Goal: Use online tool/utility: Utilize a website feature to perform a specific function

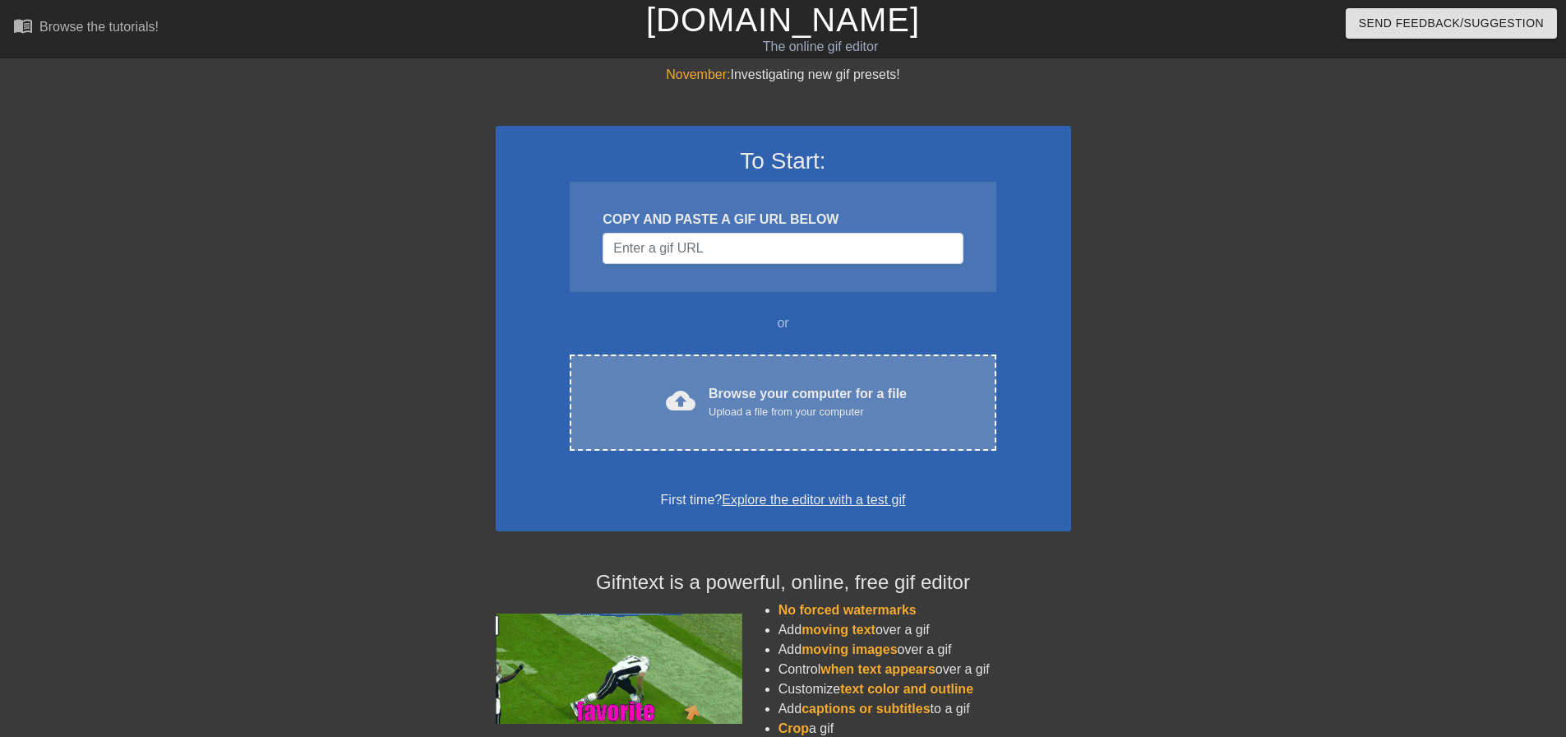
click at [760, 413] on div "Upload a file from your computer" at bounding box center [808, 412] width 198 height 16
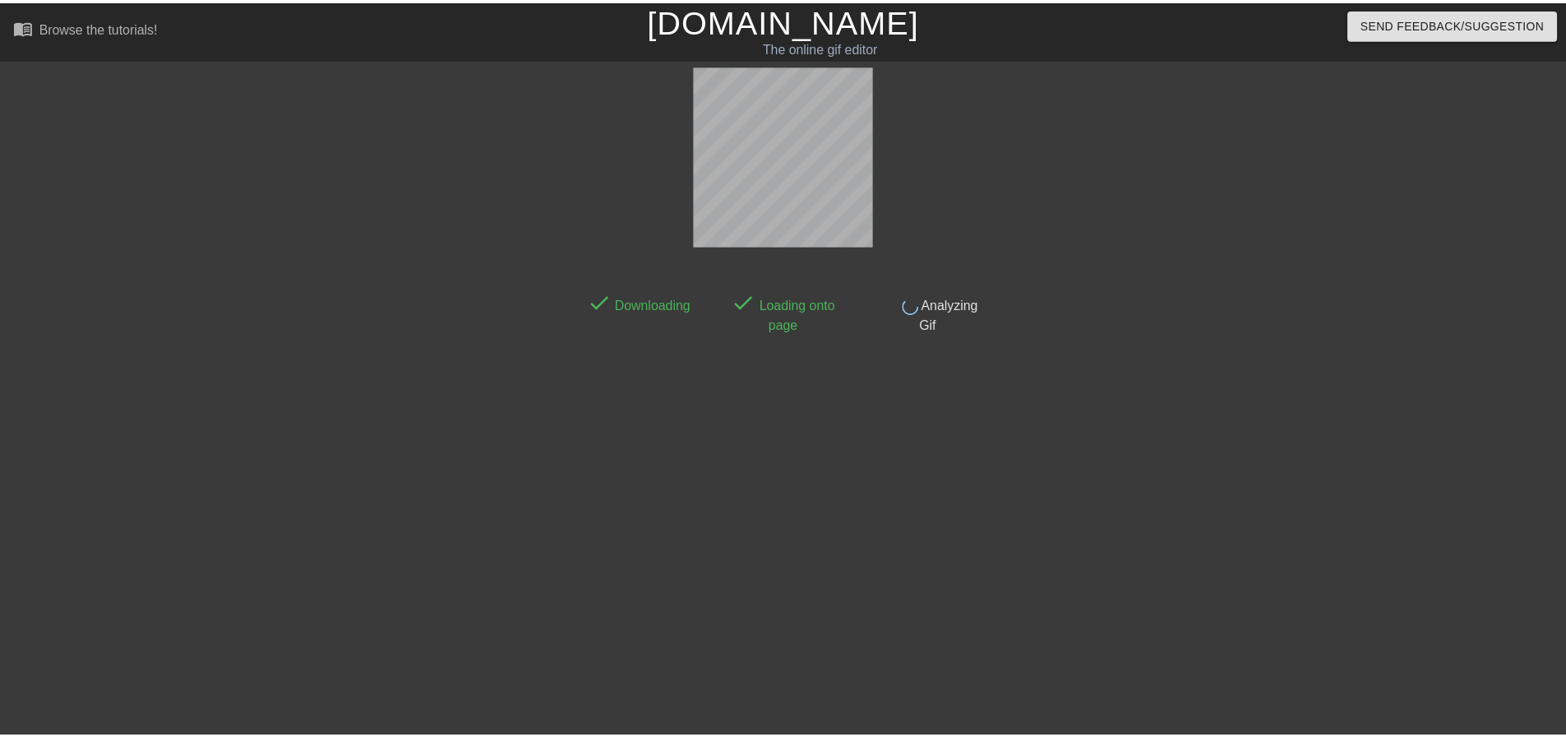
scroll to position [8, 0]
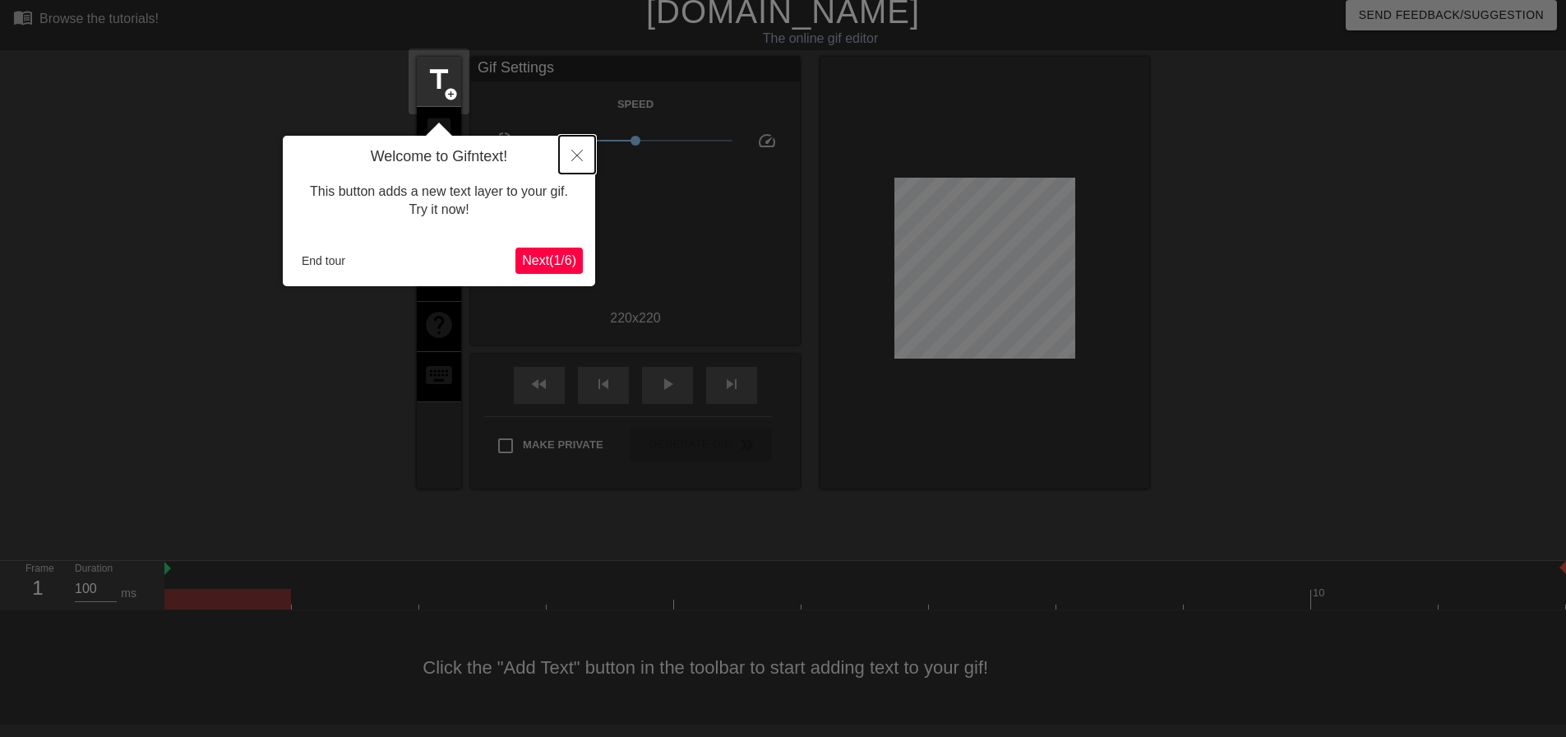
click at [571, 153] on icon "Close" at bounding box center [577, 156] width 12 height 12
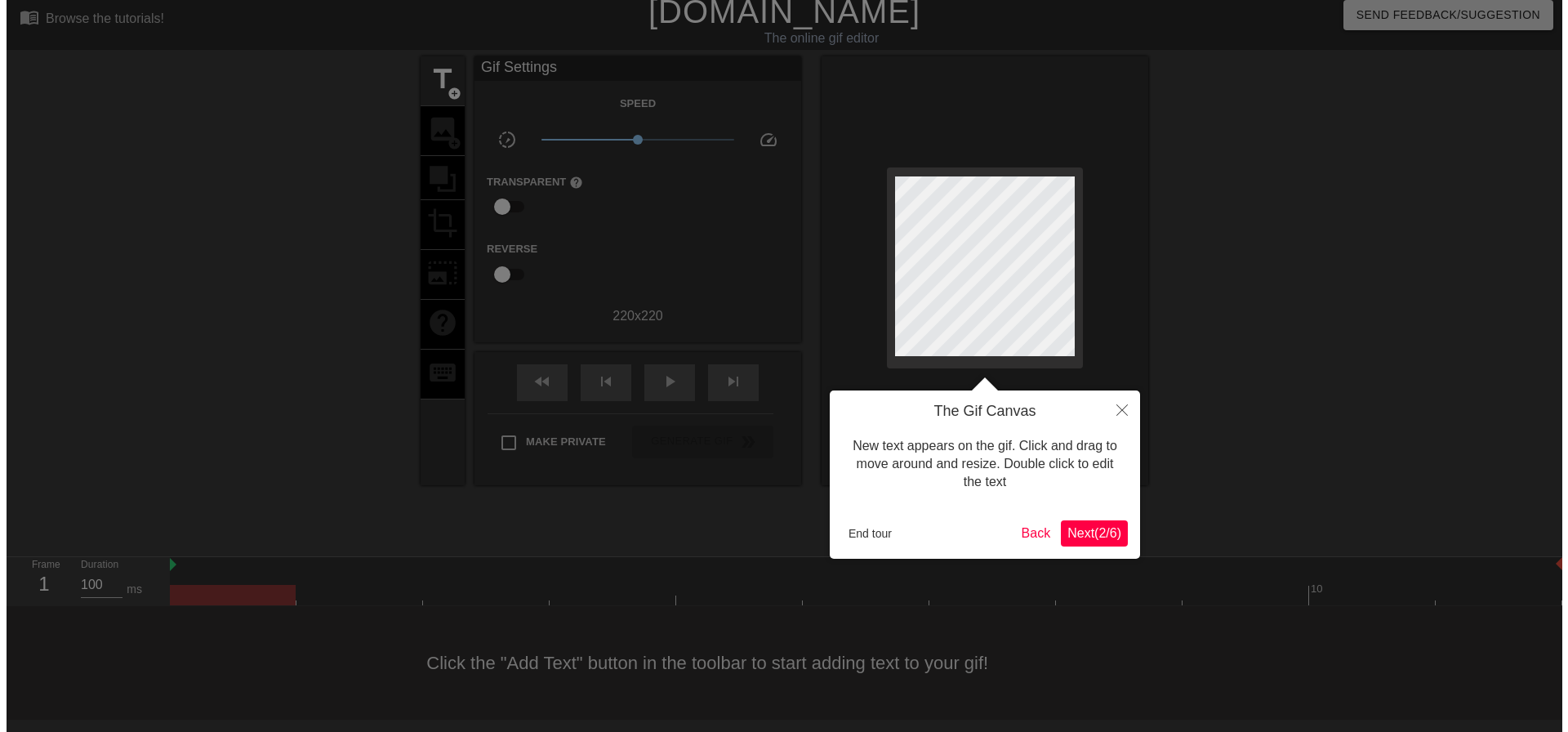
scroll to position [0, 0]
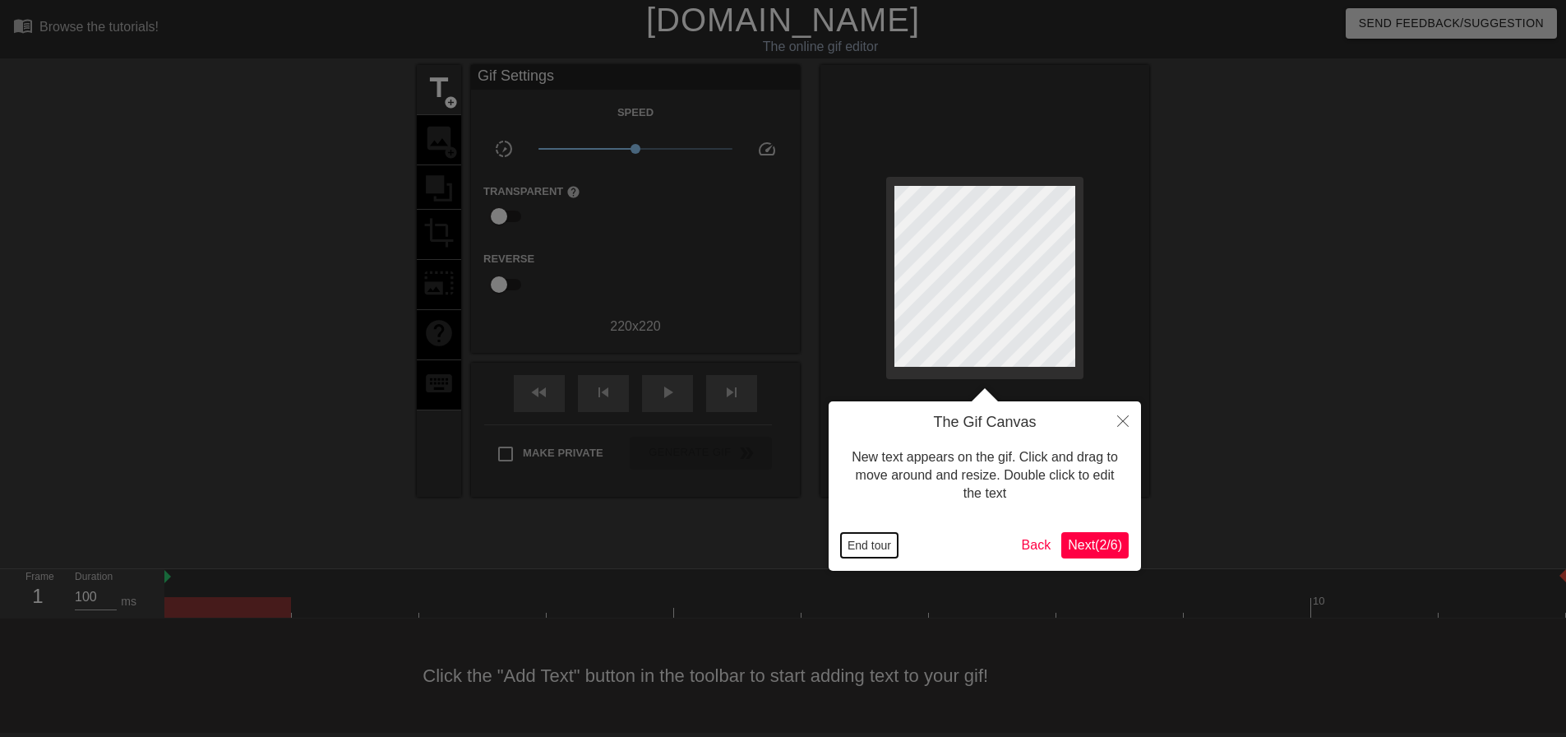
click at [876, 545] on button "End tour" at bounding box center [869, 545] width 57 height 25
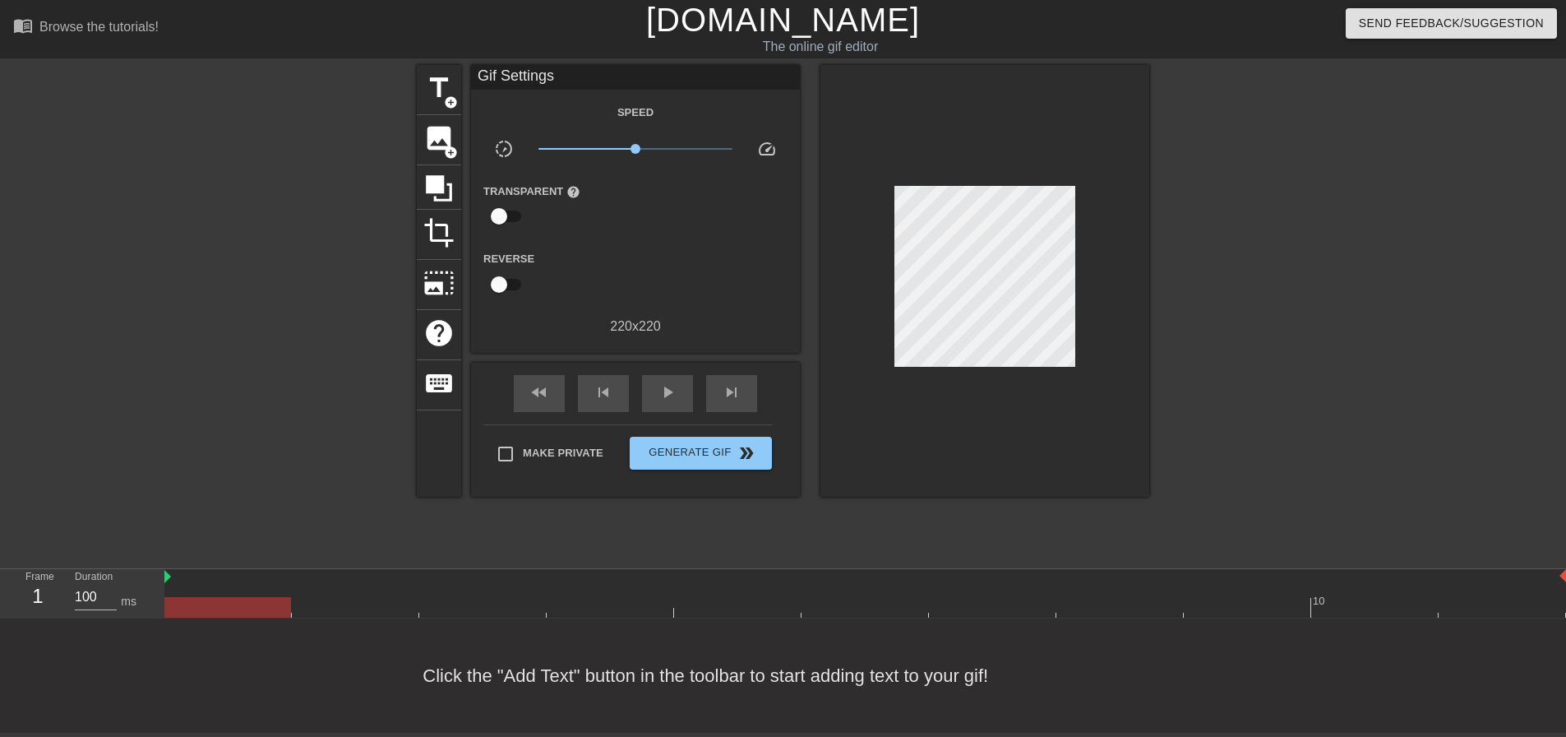
click at [173, 576] on div at bounding box center [865, 577] width 1402 height 16
click at [169, 576] on img at bounding box center [167, 576] width 7 height 13
click at [233, 469] on div at bounding box center [273, 311] width 247 height 493
click at [286, 371] on div at bounding box center [273, 311] width 247 height 493
click at [424, 85] on span "title" at bounding box center [438, 87] width 31 height 31
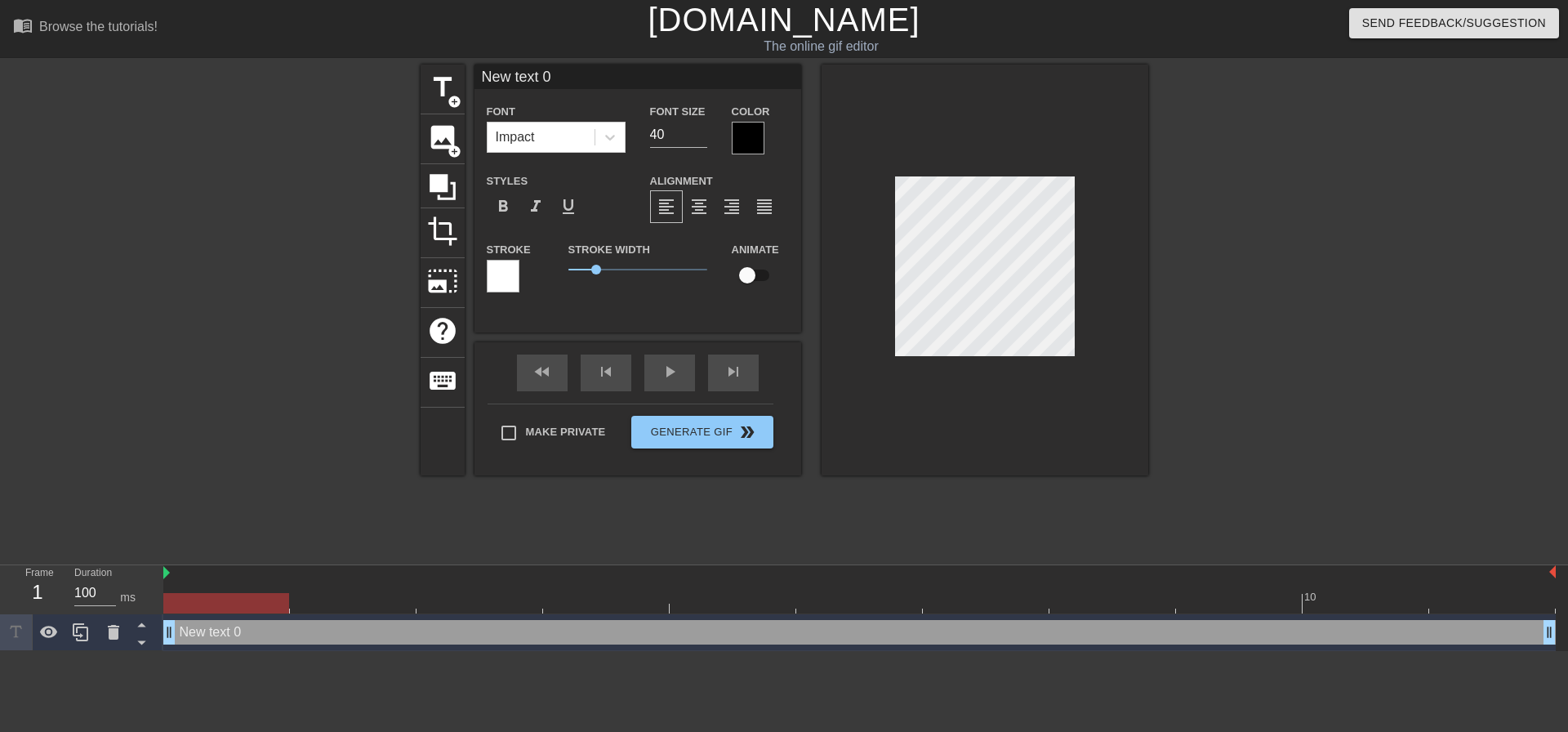
click at [236, 636] on div "New text 0 drag_handle drag_handle" at bounding box center [860, 632] width 1393 height 25
click at [236, 635] on div "New text 0 drag_handle drag_handle" at bounding box center [860, 632] width 1393 height 25
type input "W"
type textarea "W"
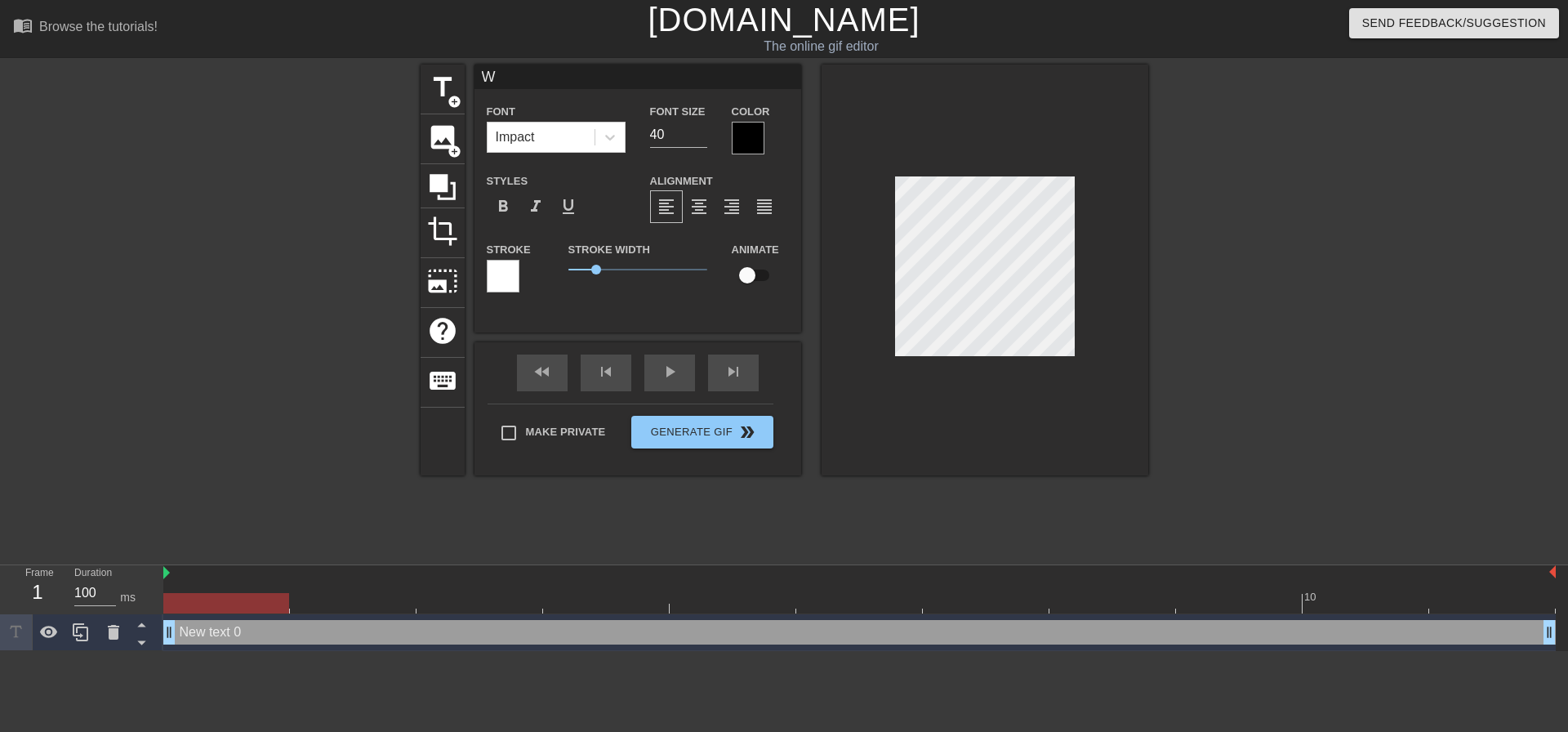
type input "Wo"
type textarea "Wo"
type input "Wor"
type textarea "Wor"
type input "Work"
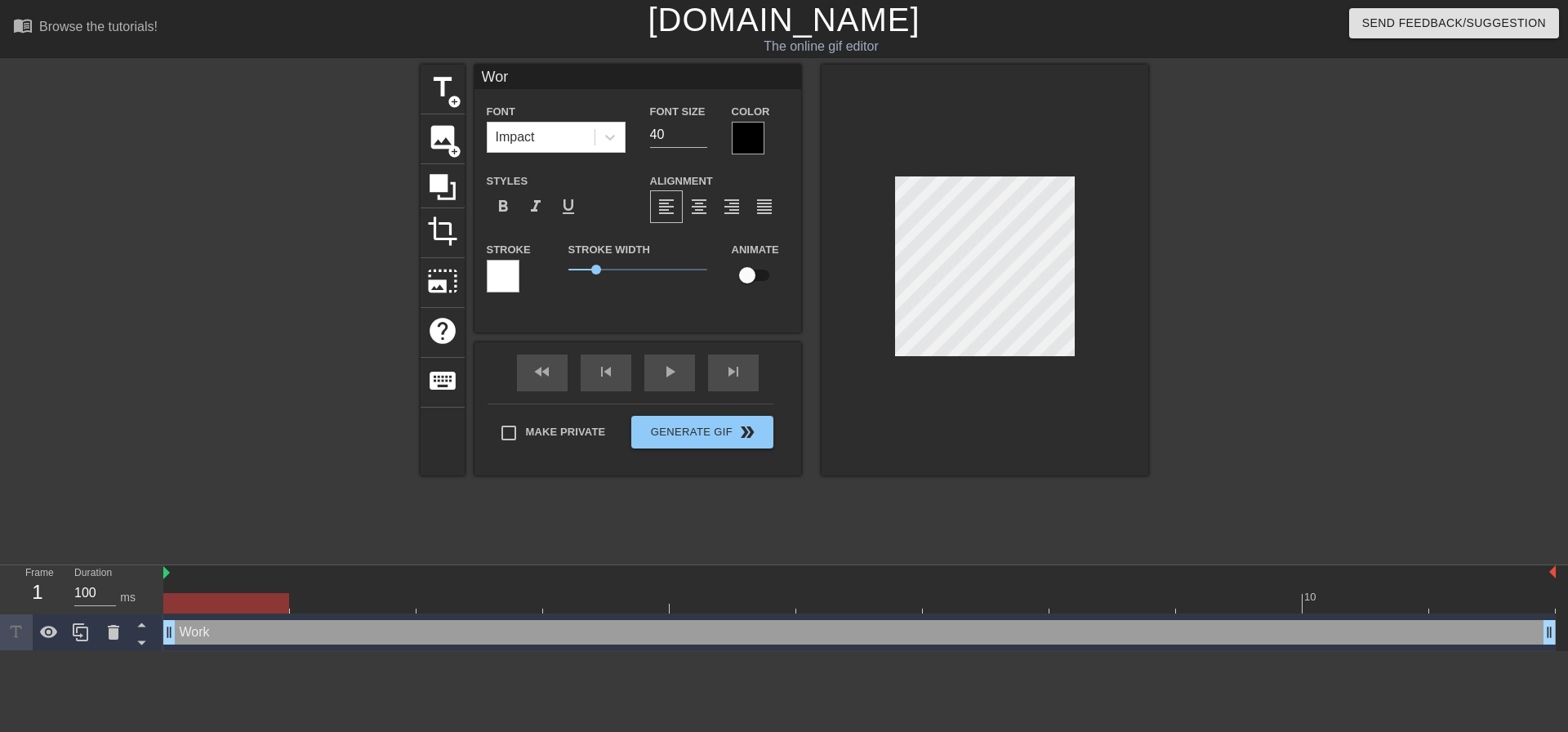
type textarea "Work"
type input "Workm"
type textarea "Workm"
type input "Workma"
type textarea "Workma"
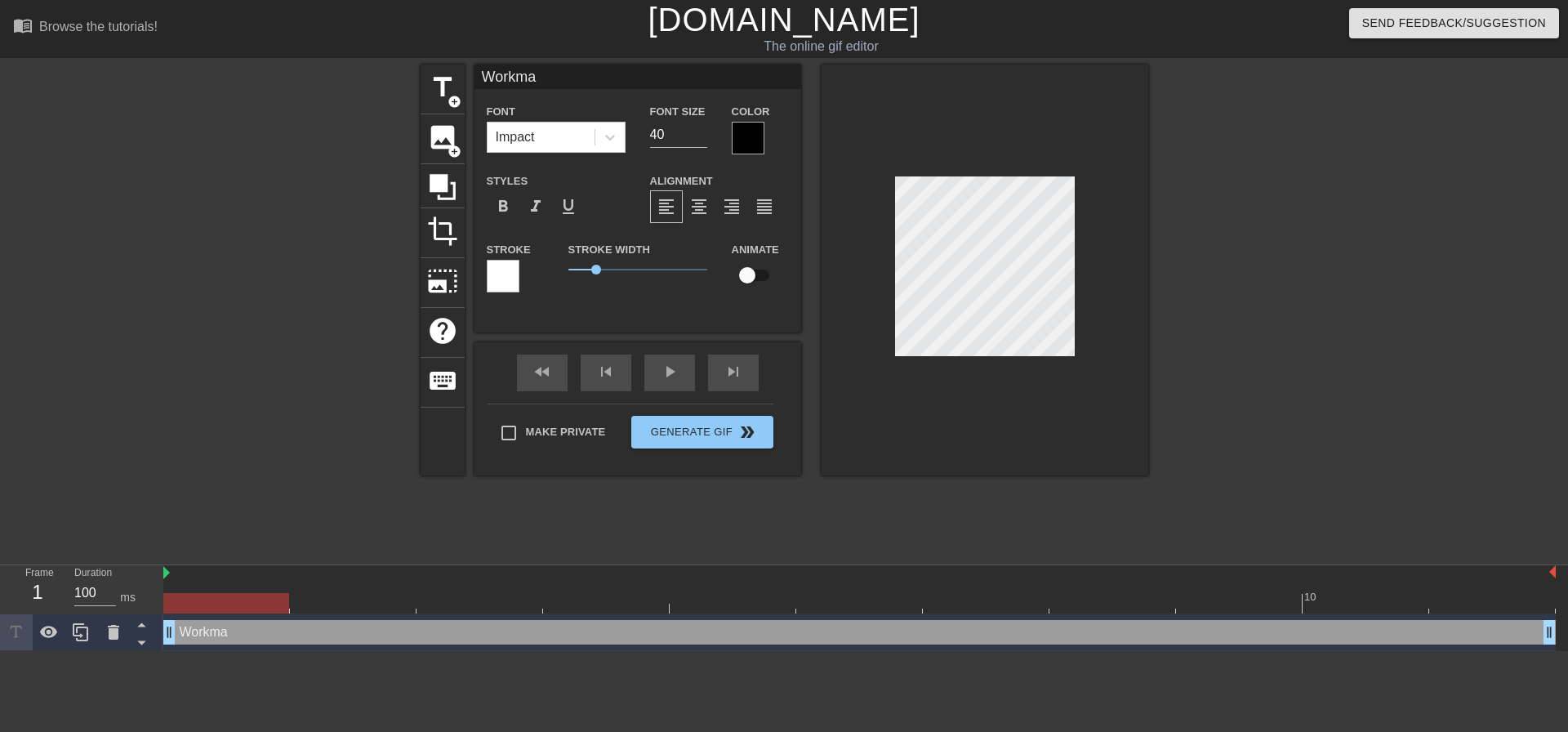
type input "[PERSON_NAME]"
type textarea "[PERSON_NAME]"
type input "Workmans"
type textarea "Workmans"
type input "Workmansh"
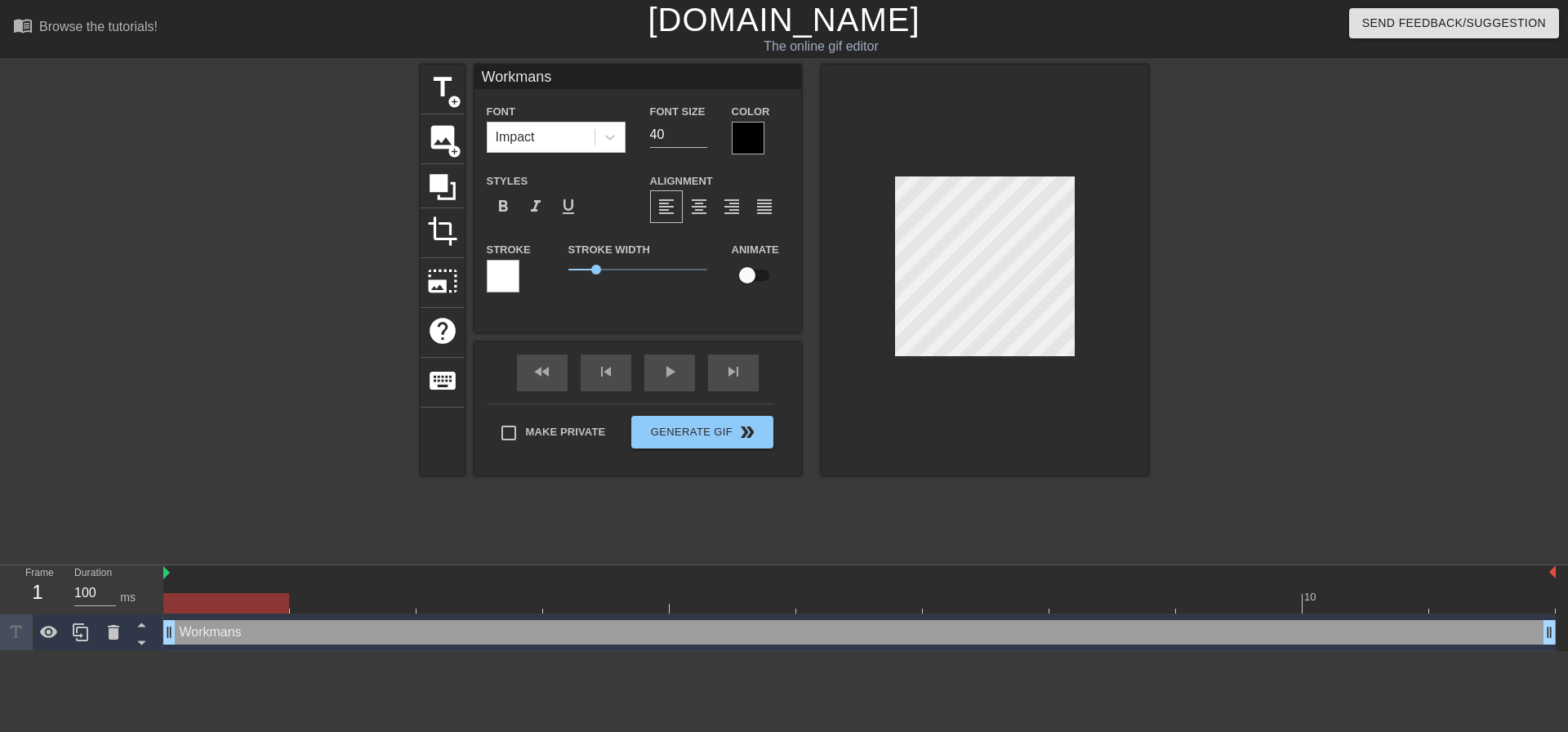
type textarea "Workmansh"
type input "Workmanshi"
type textarea "Workmanshi"
type input "Workmanship"
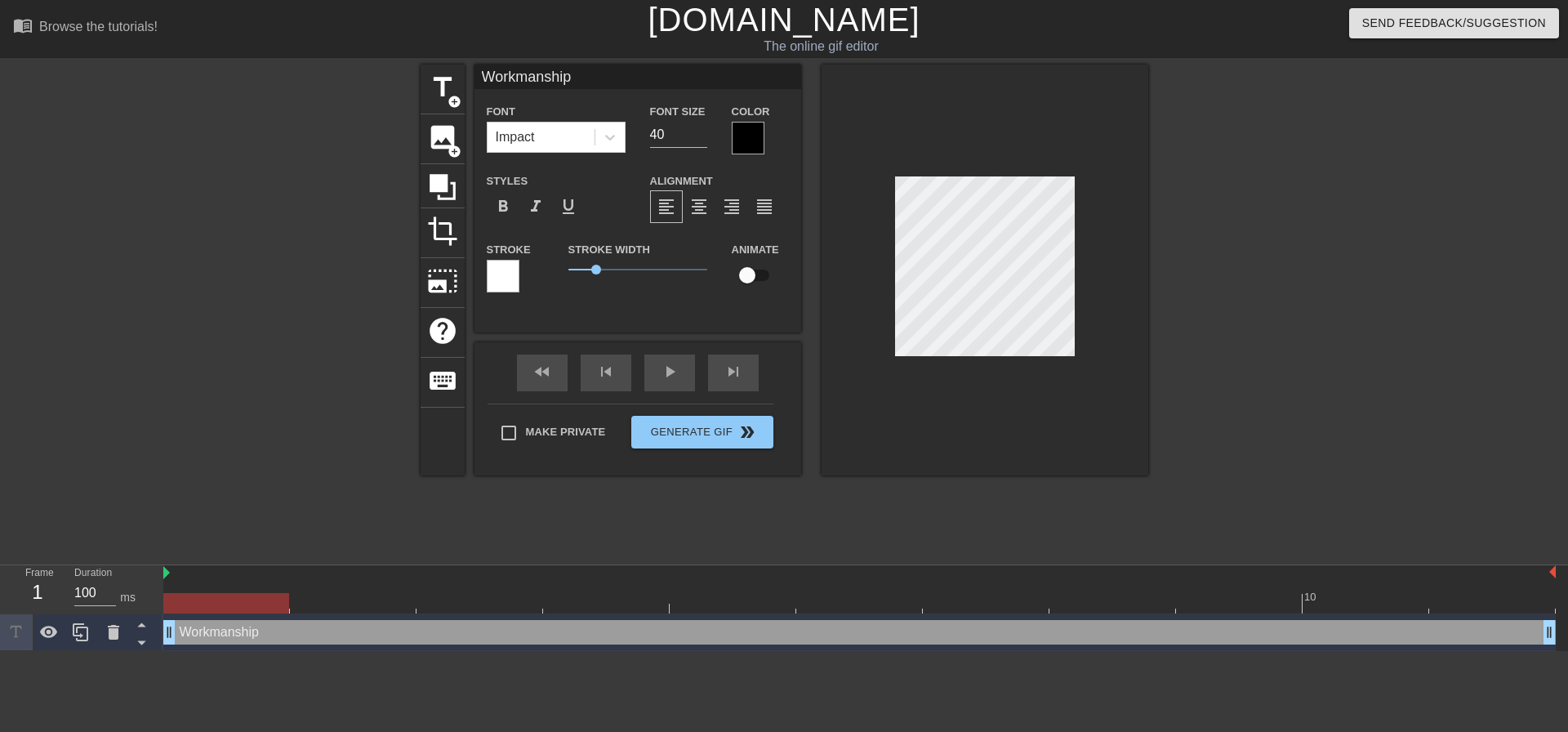
type textarea "Workmanship"
click at [944, 521] on div "title add_circle image add_circle crop photo_size_select_large help keyboard Wo…" at bounding box center [784, 309] width 728 height 490
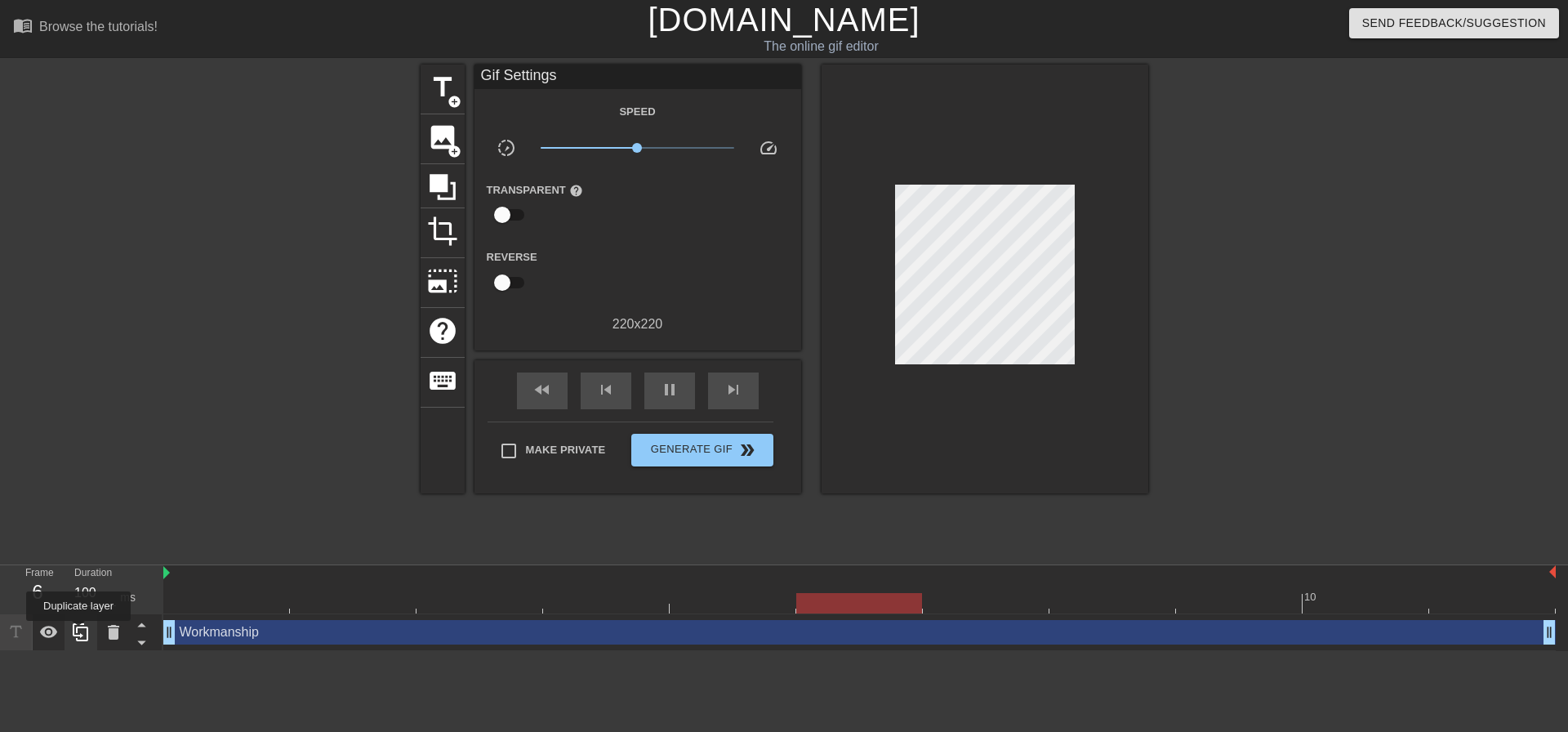
click at [78, 632] on icon at bounding box center [81, 632] width 20 height 20
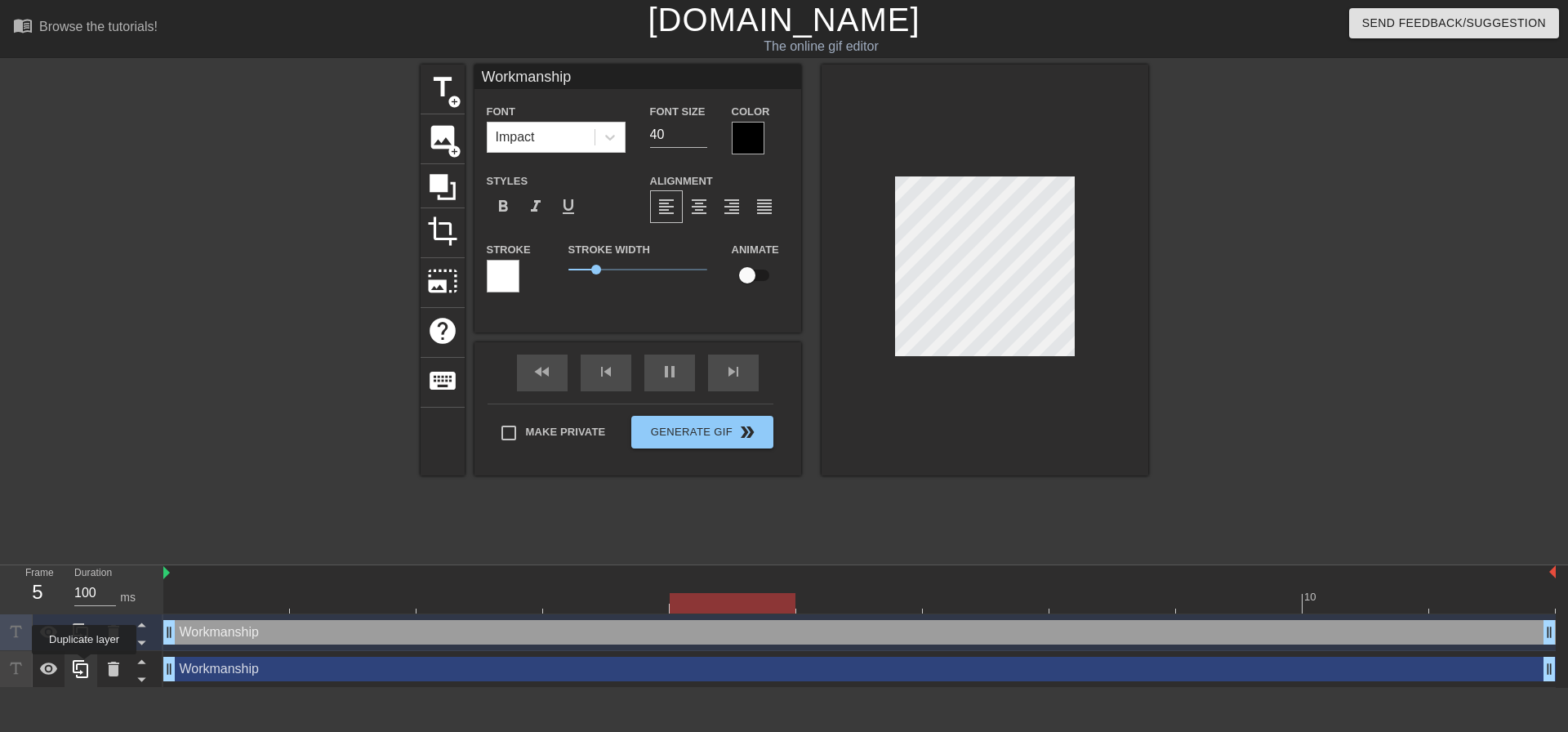
click at [84, 665] on icon at bounding box center [80, 668] width 16 height 18
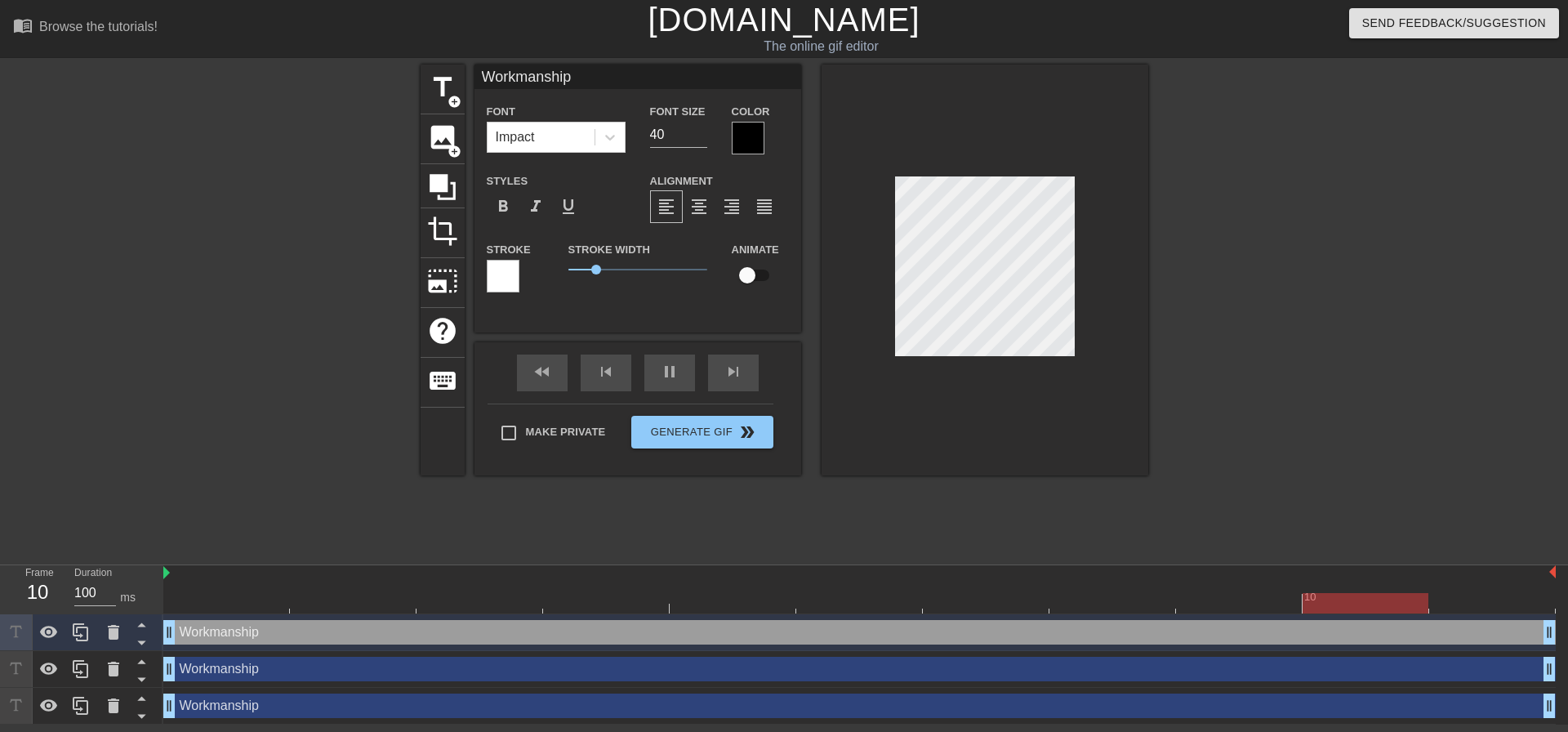
click at [216, 379] on div at bounding box center [278, 309] width 245 height 490
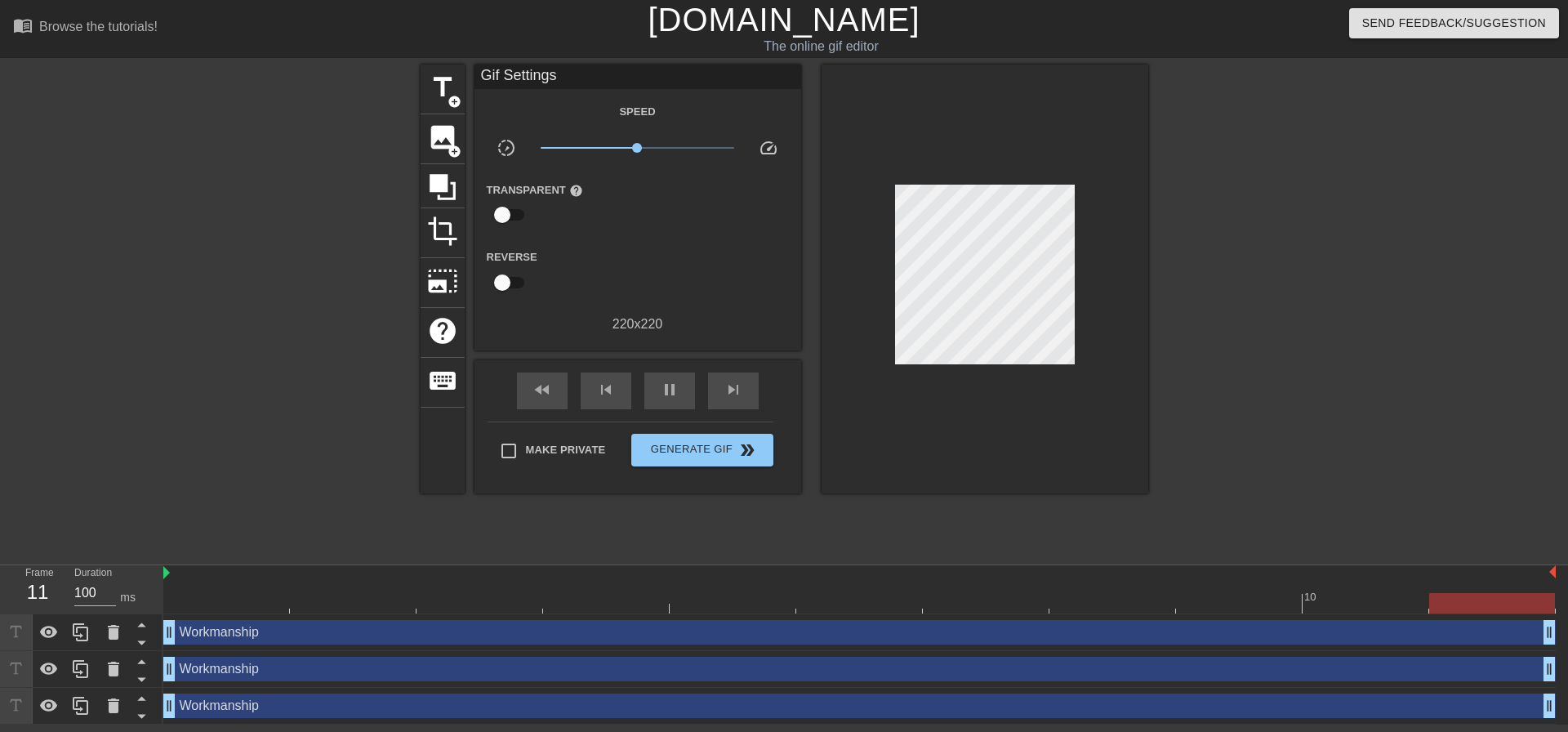
click at [232, 670] on div "Workmanship drag_handle drag_handle" at bounding box center [860, 668] width 1393 height 25
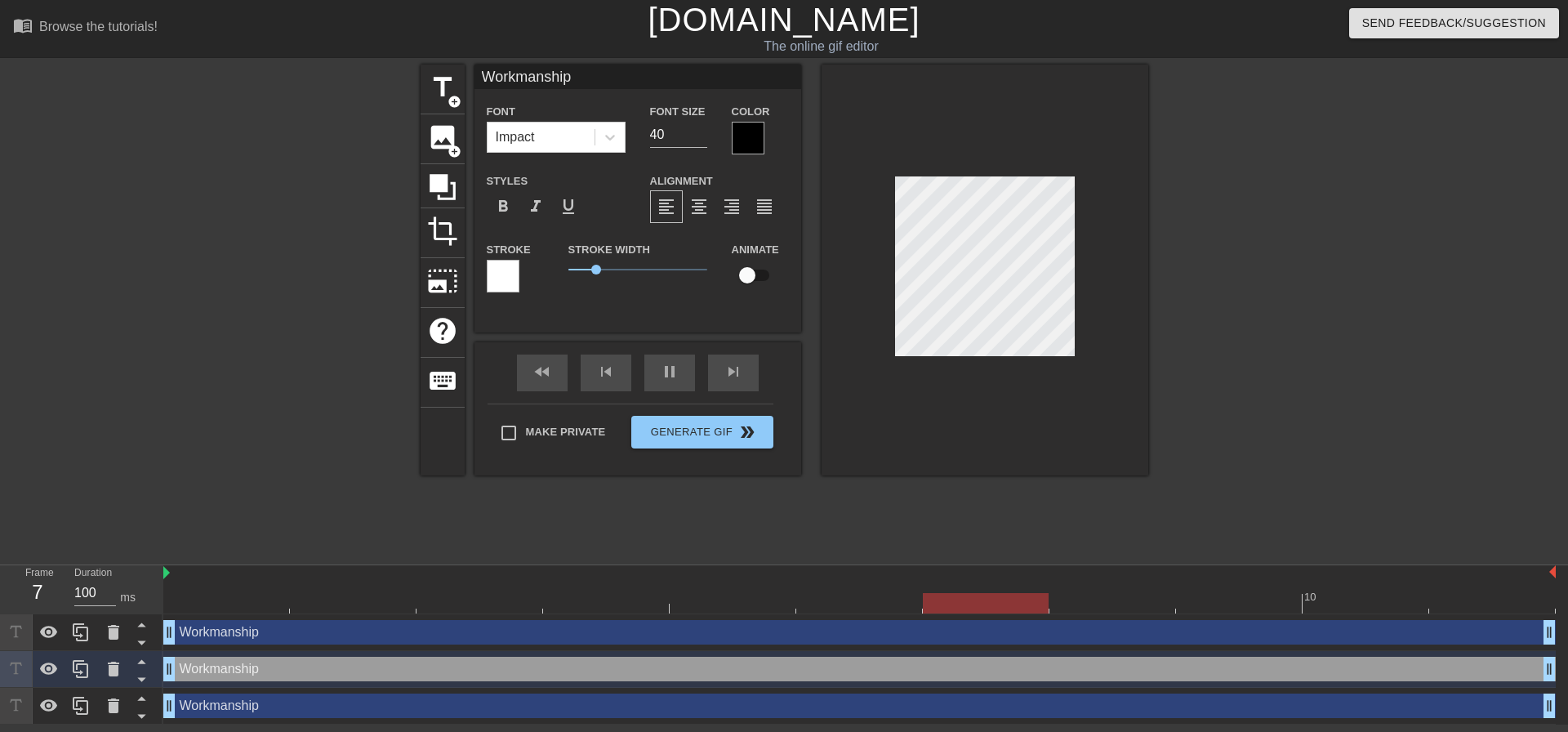
click at [256, 634] on div "Workmanship drag_handle drag_handle" at bounding box center [860, 632] width 1393 height 25
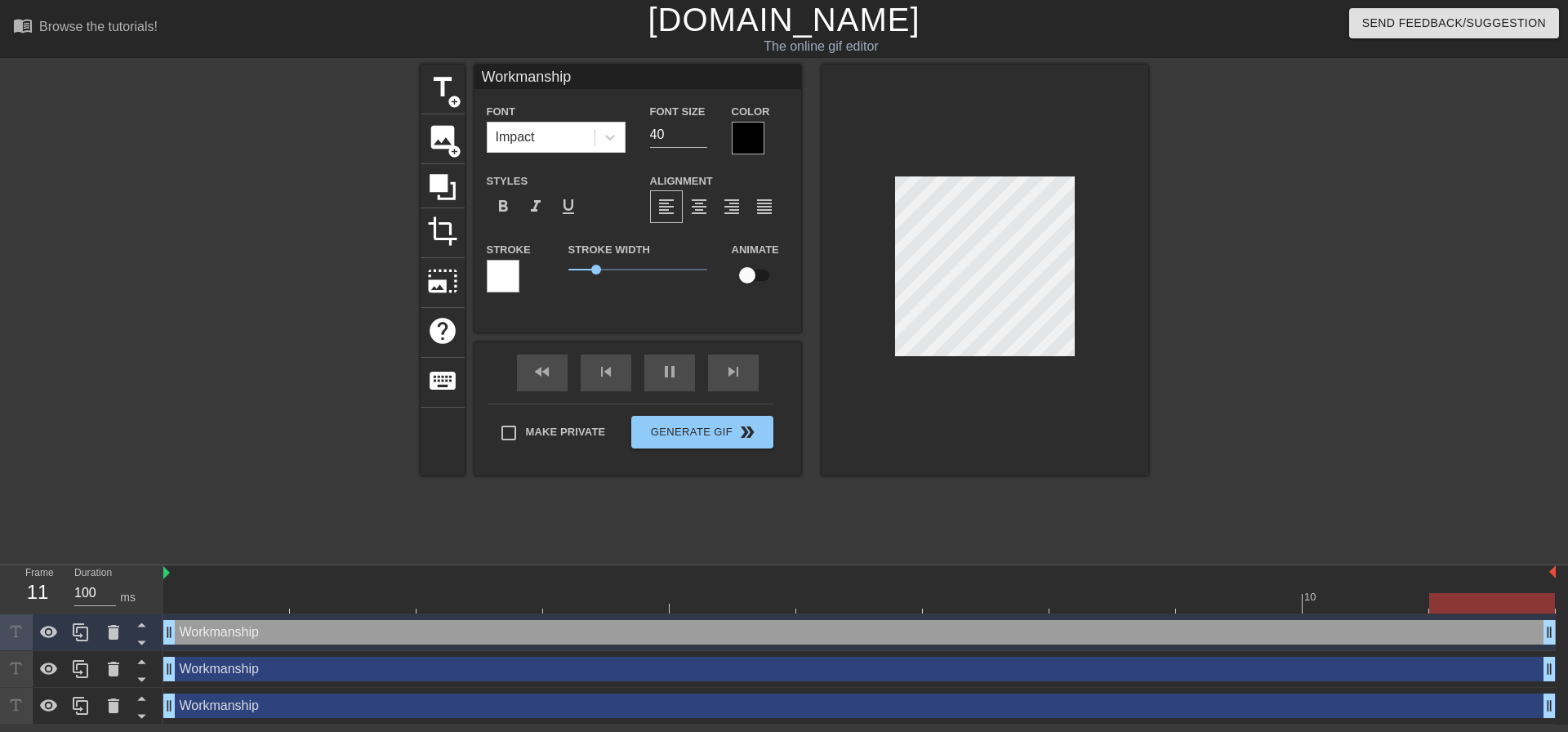
scroll to position [2, 5]
type input "Work"
type textarea "Work"
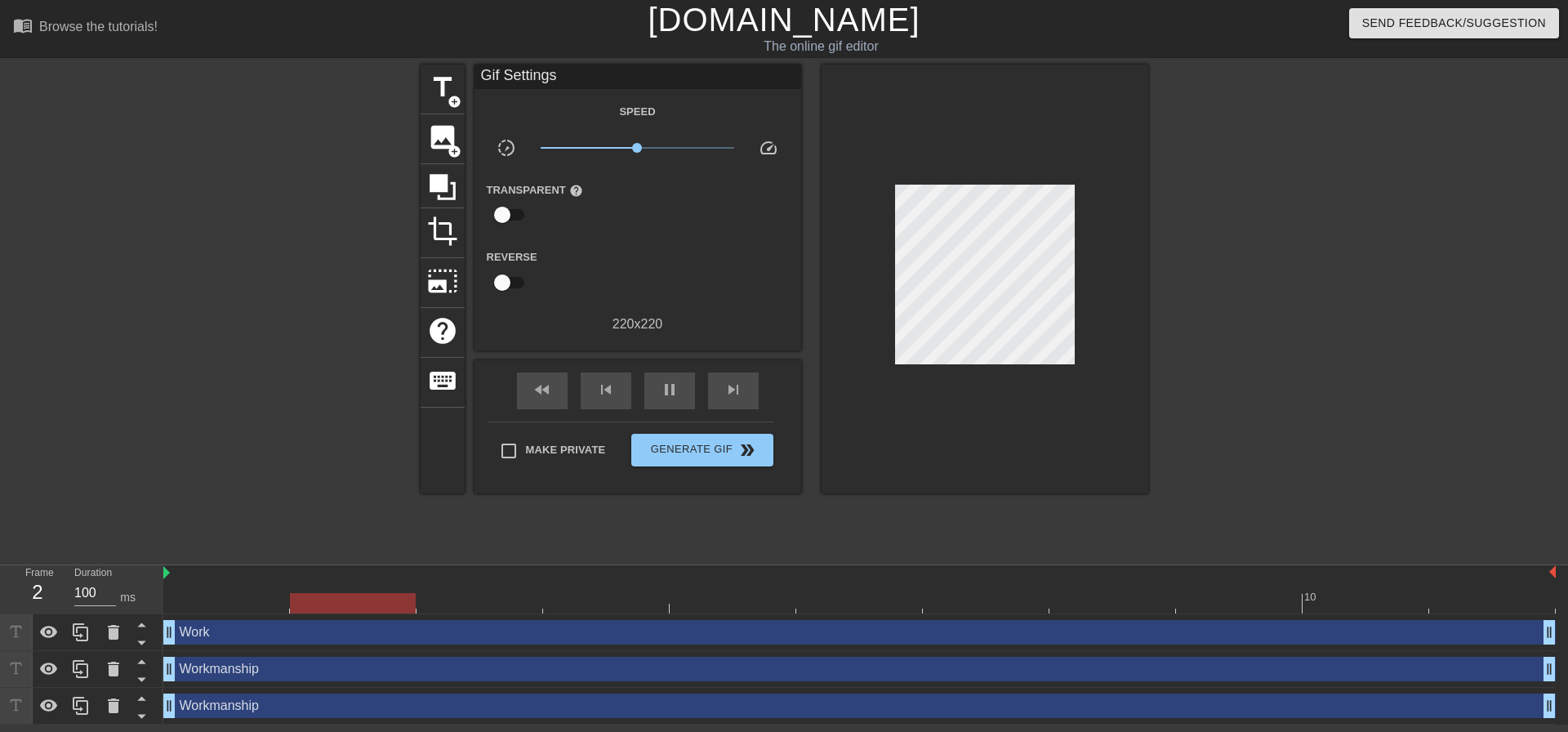
click at [275, 506] on div at bounding box center [278, 309] width 245 height 490
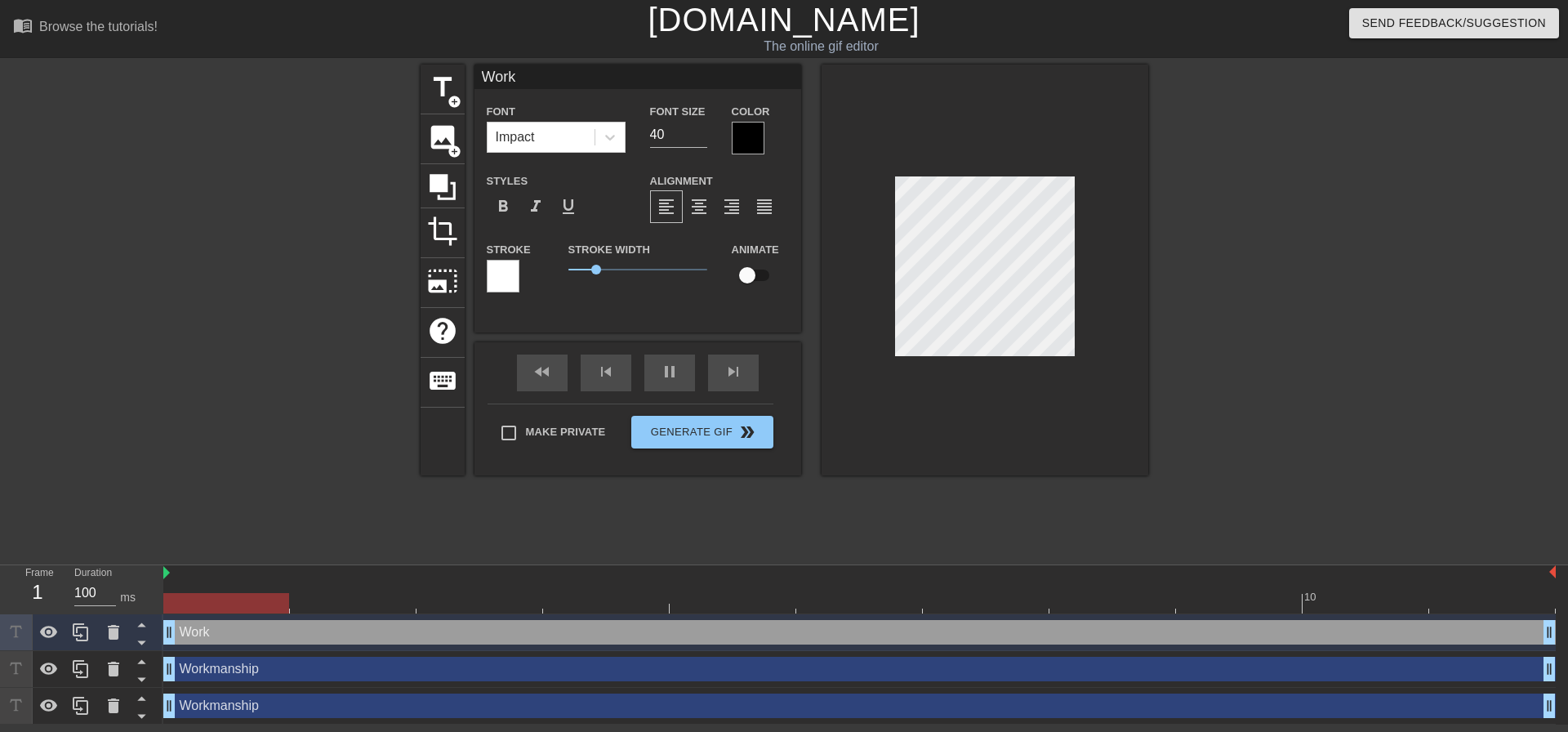
click at [1224, 305] on div at bounding box center [1291, 309] width 245 height 490
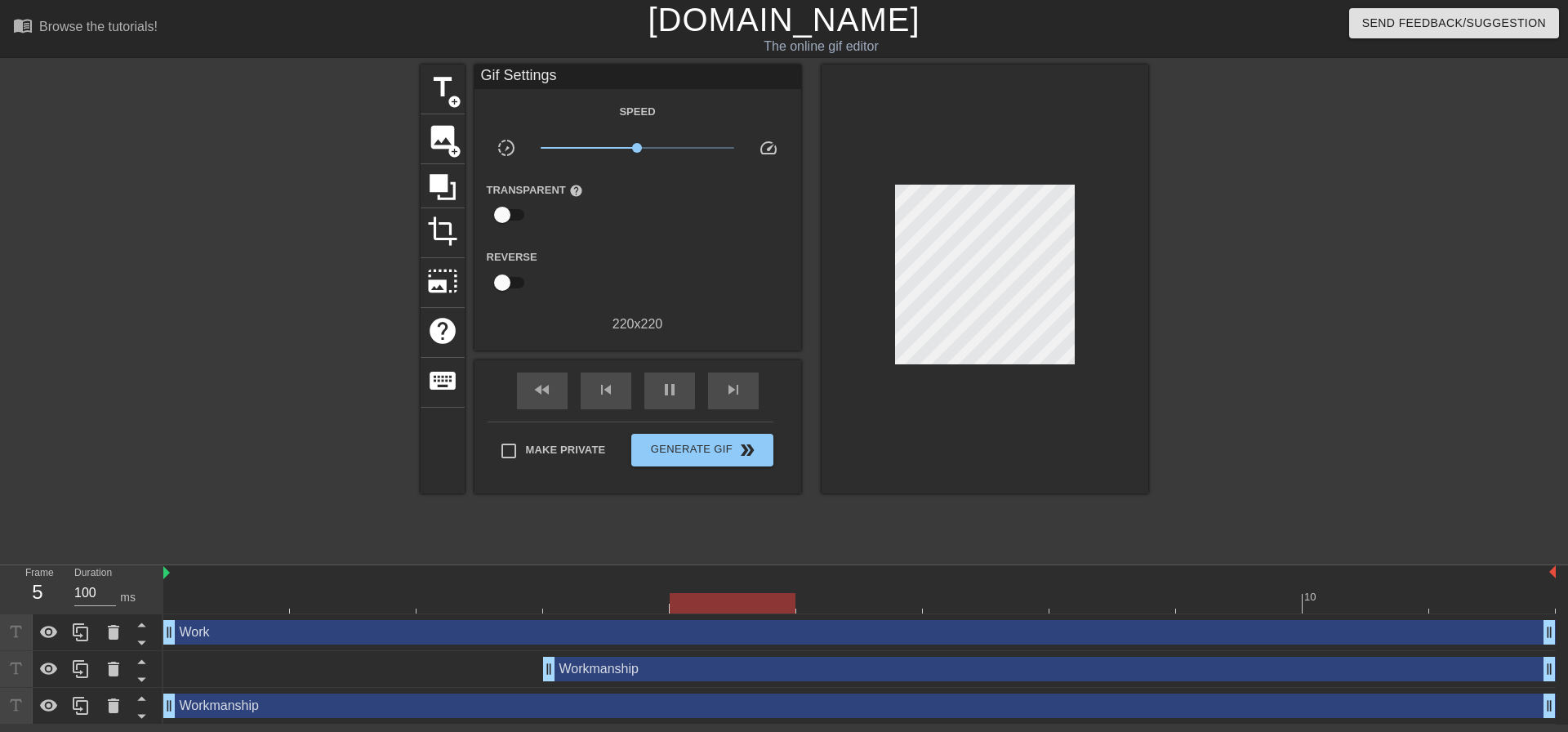
drag, startPoint x: 172, startPoint y: 667, endPoint x: 530, endPoint y: 659, distance: 358.1
click at [530, 659] on div "Workmanship drag_handle drag_handle" at bounding box center [860, 668] width 1393 height 25
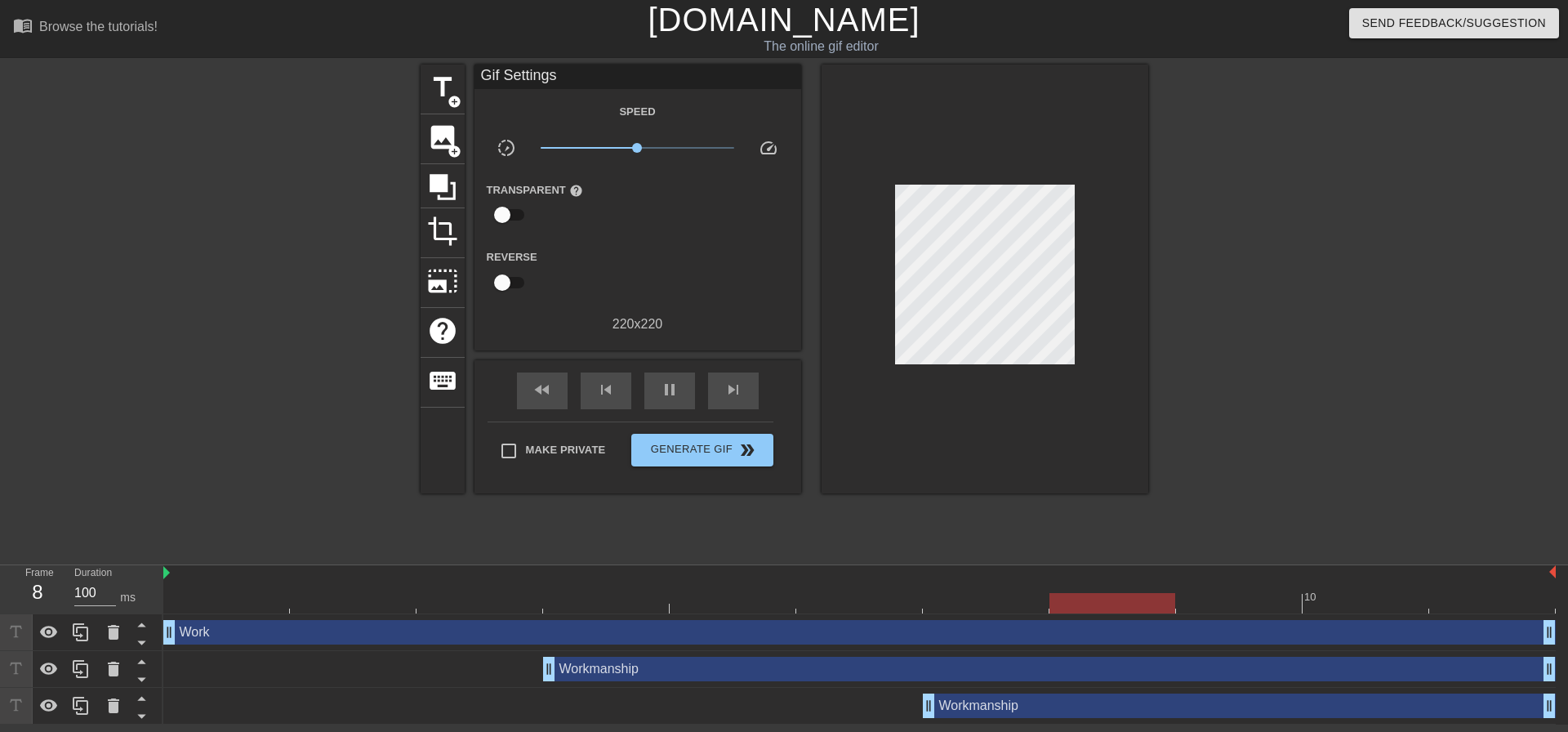
drag, startPoint x: 174, startPoint y: 704, endPoint x: 920, endPoint y: 691, distance: 746.1
click at [920, 691] on div "Workmanship drag_handle drag_handle" at bounding box center [860, 705] width 1393 height 37
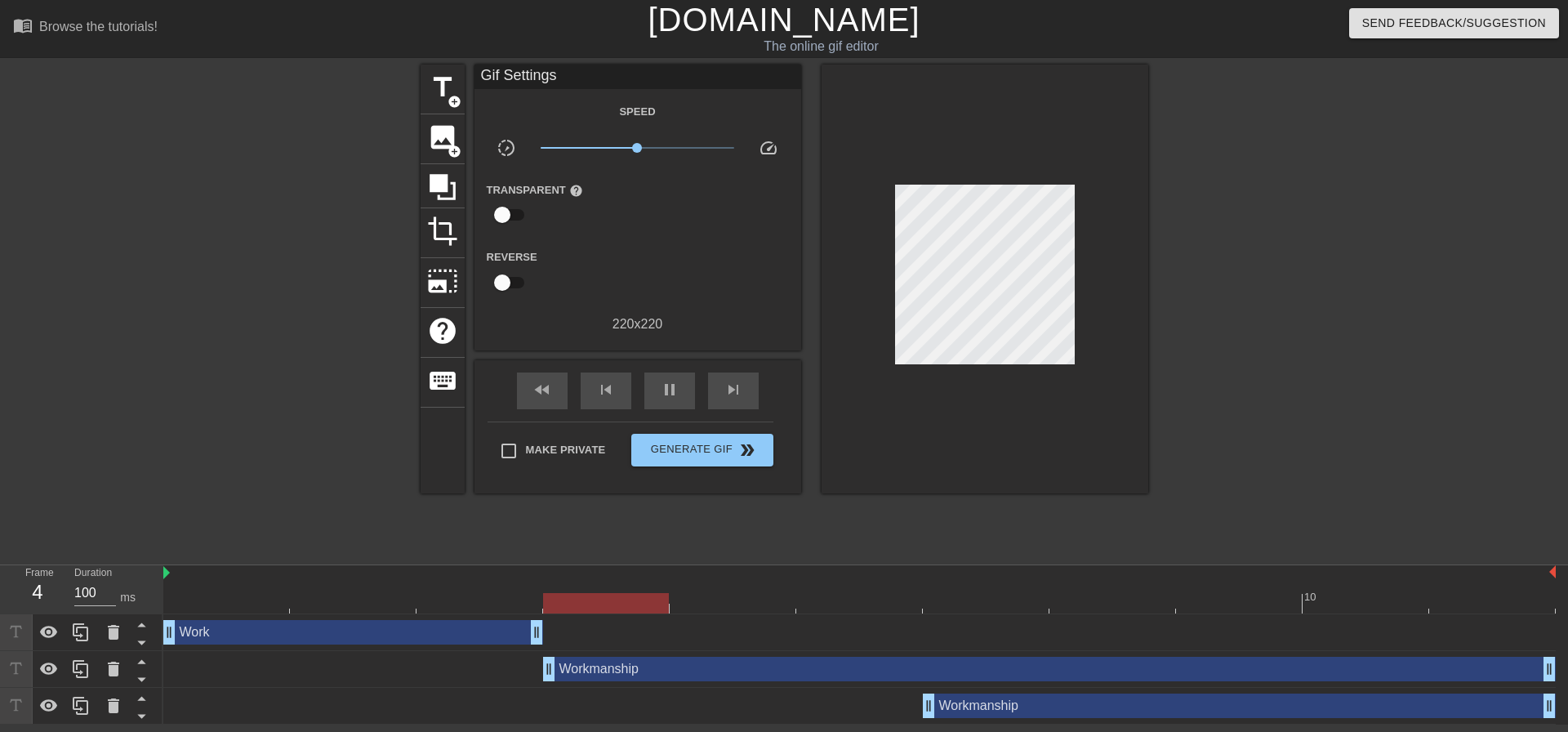
drag, startPoint x: 1546, startPoint y: 631, endPoint x: 552, endPoint y: 635, distance: 994.0
click at [552, 635] on div "Work drag_handle drag_handle" at bounding box center [860, 632] width 1393 height 25
click at [643, 670] on div "Workmanship drag_handle drag_handle" at bounding box center [1049, 668] width 1013 height 25
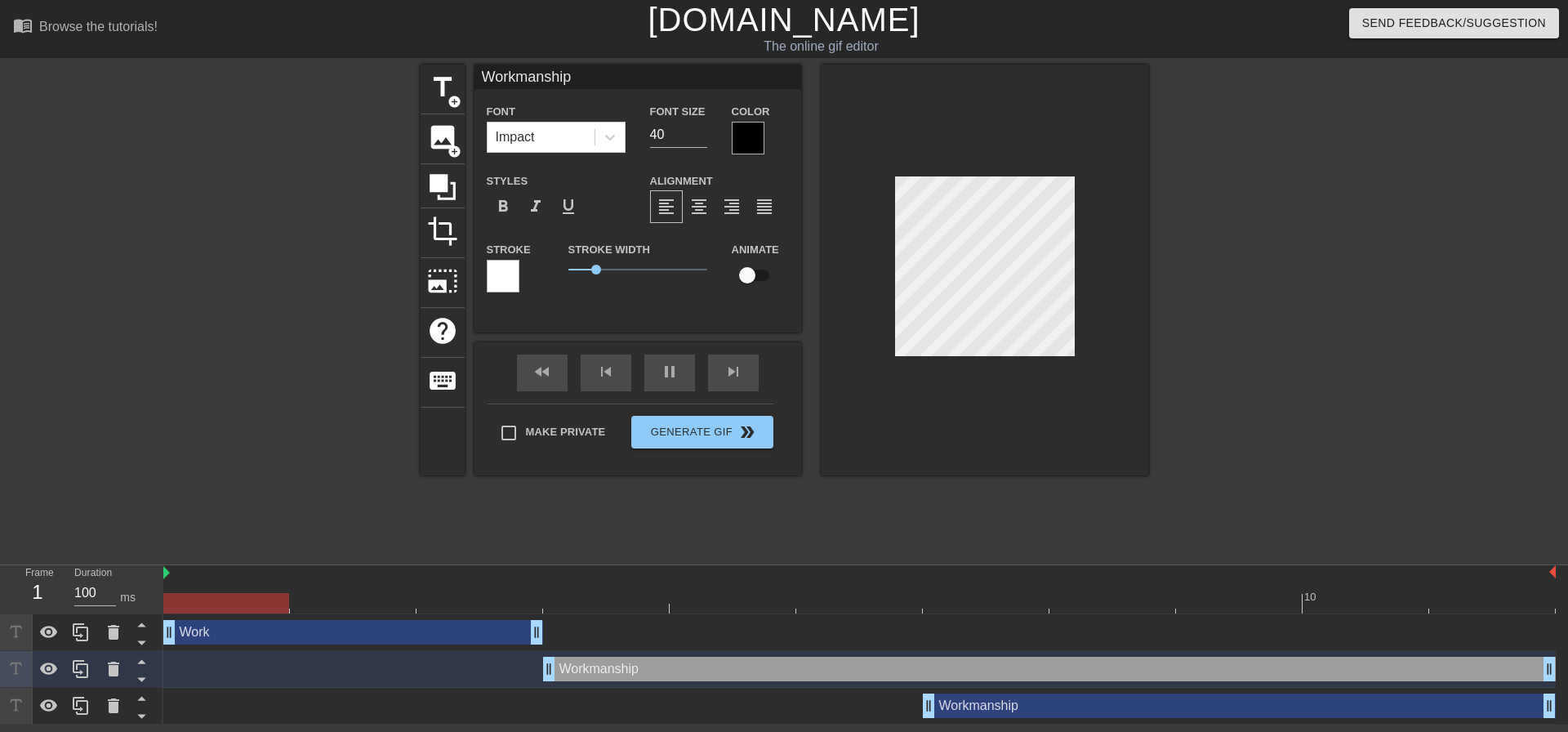
scroll to position [0, 0]
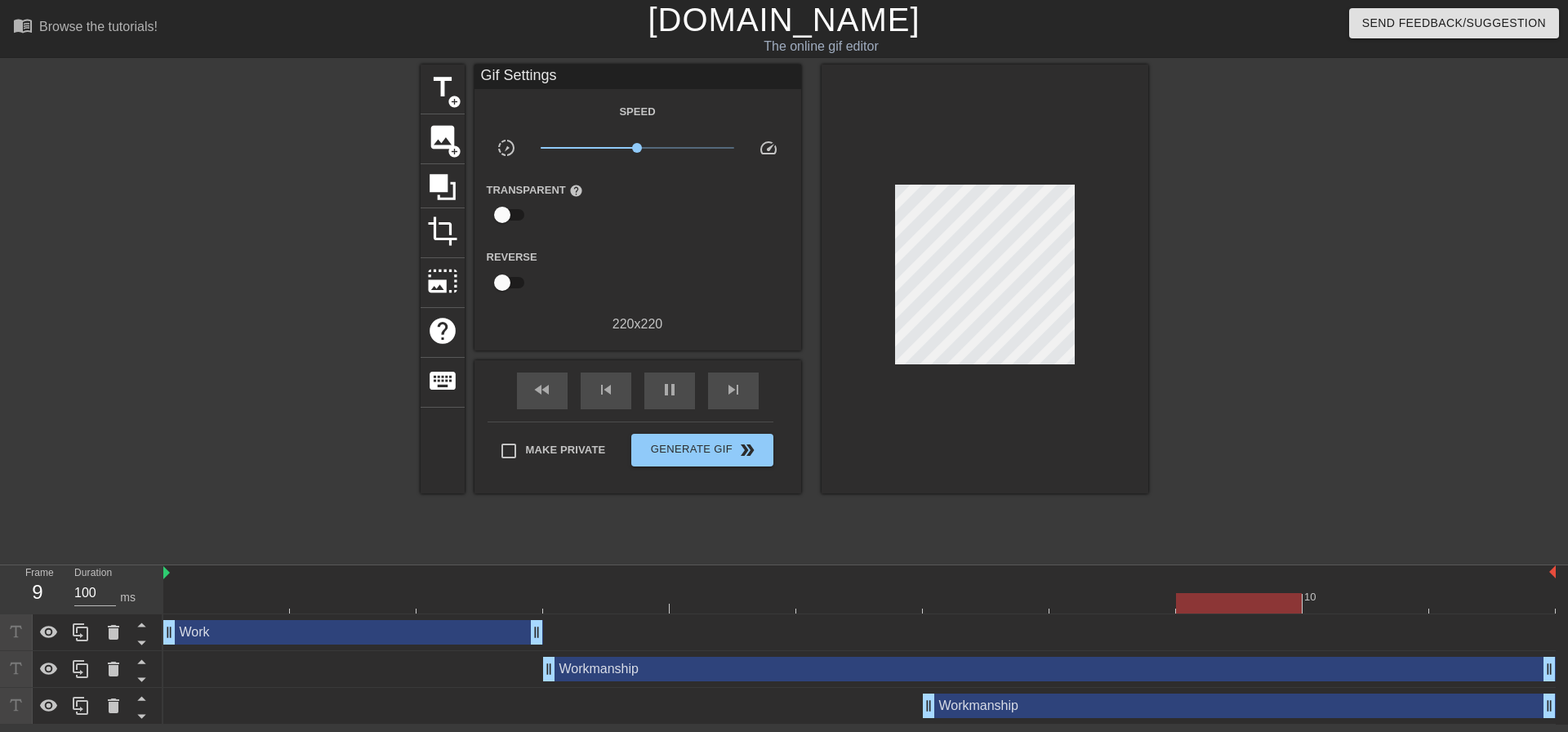
click at [610, 672] on div "Workmanship drag_handle drag_handle" at bounding box center [1049, 668] width 1013 height 25
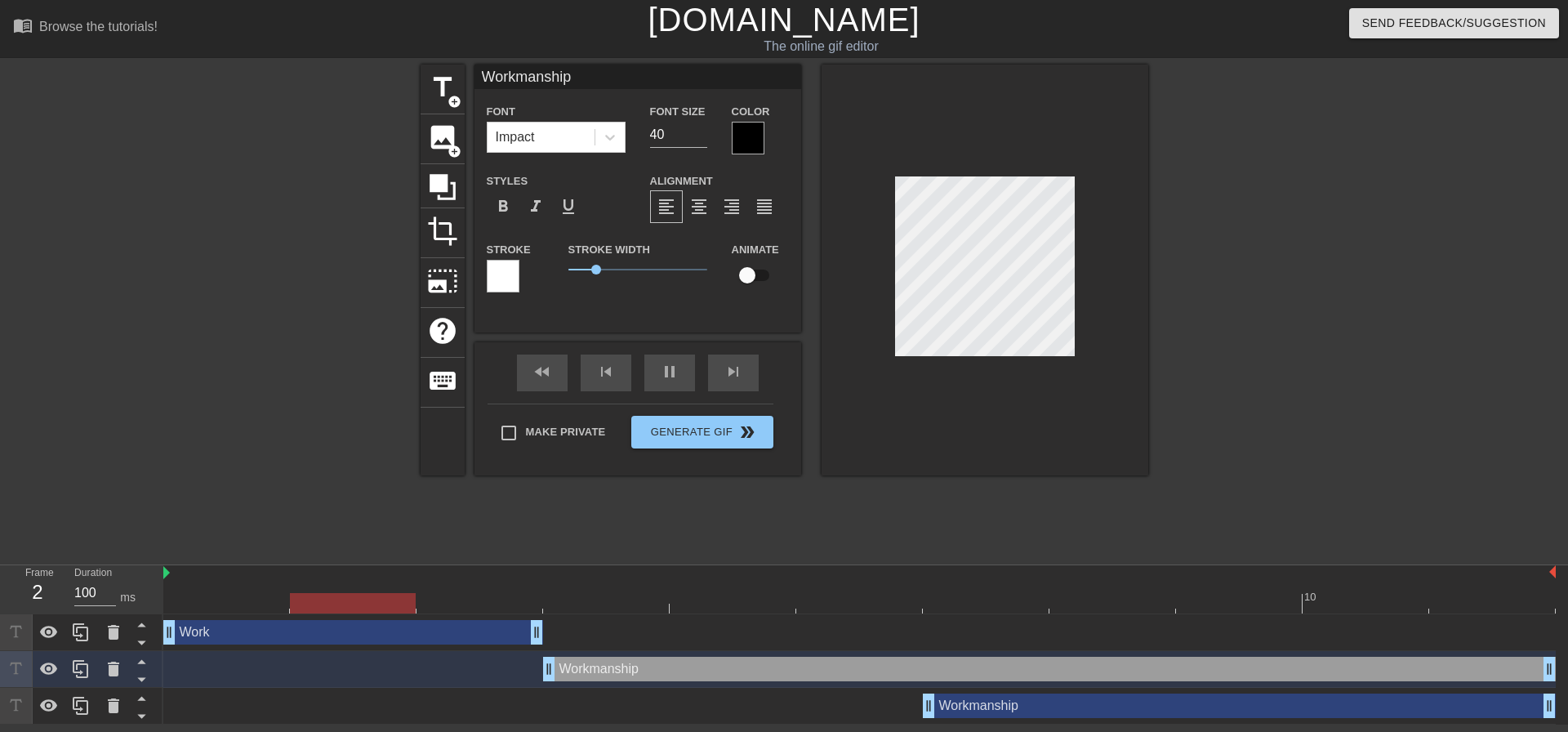
click at [610, 672] on div "Workmanship drag_handle drag_handle" at bounding box center [1049, 668] width 1013 height 25
click at [682, 669] on div "Workmanship drag_handle drag_handle" at bounding box center [1049, 668] width 1013 height 25
click at [457, 634] on div "Work drag_handle drag_handle" at bounding box center [353, 632] width 380 height 25
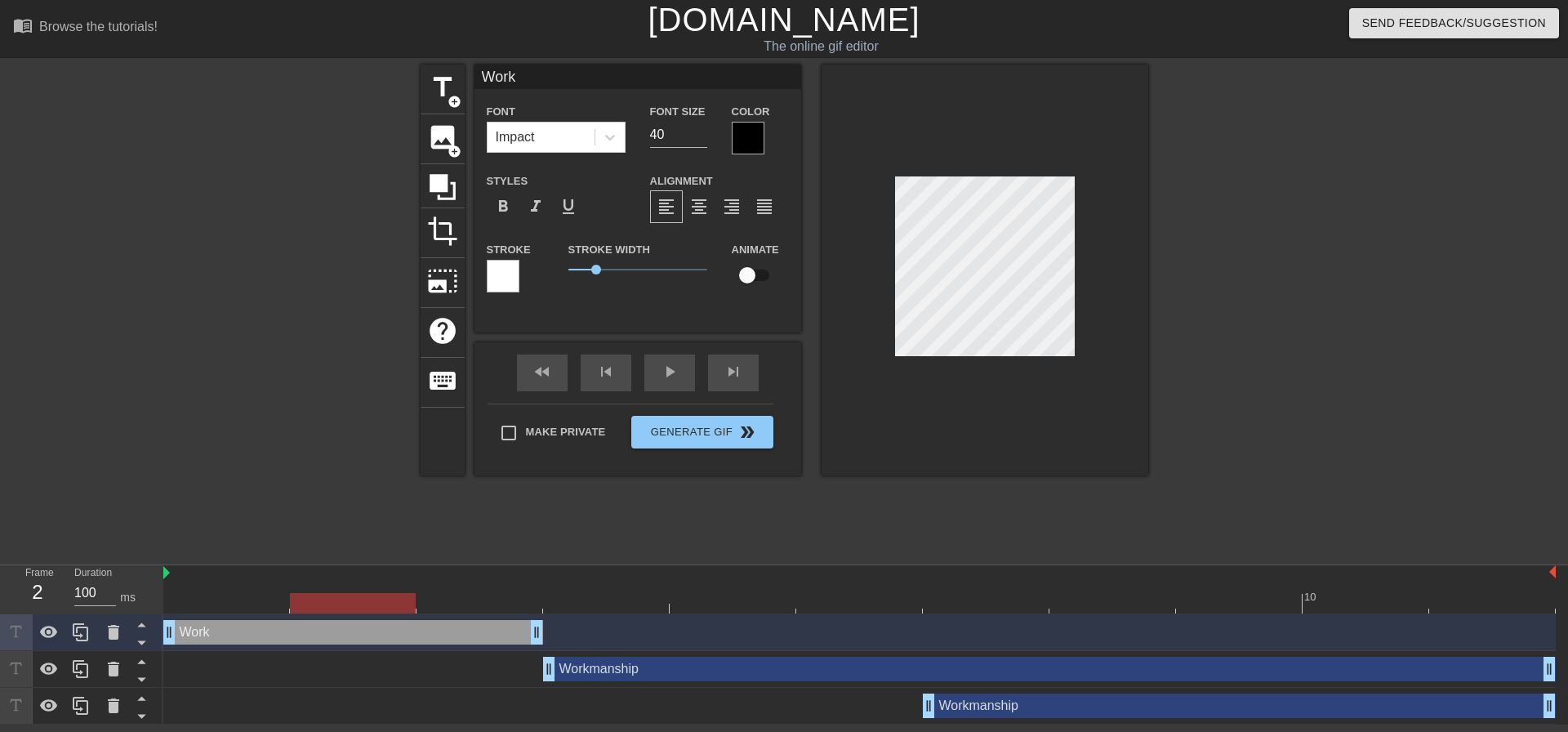
click at [675, 672] on div "Workmanship drag_handle drag_handle" at bounding box center [1049, 668] width 1013 height 25
type input "Workmanship"
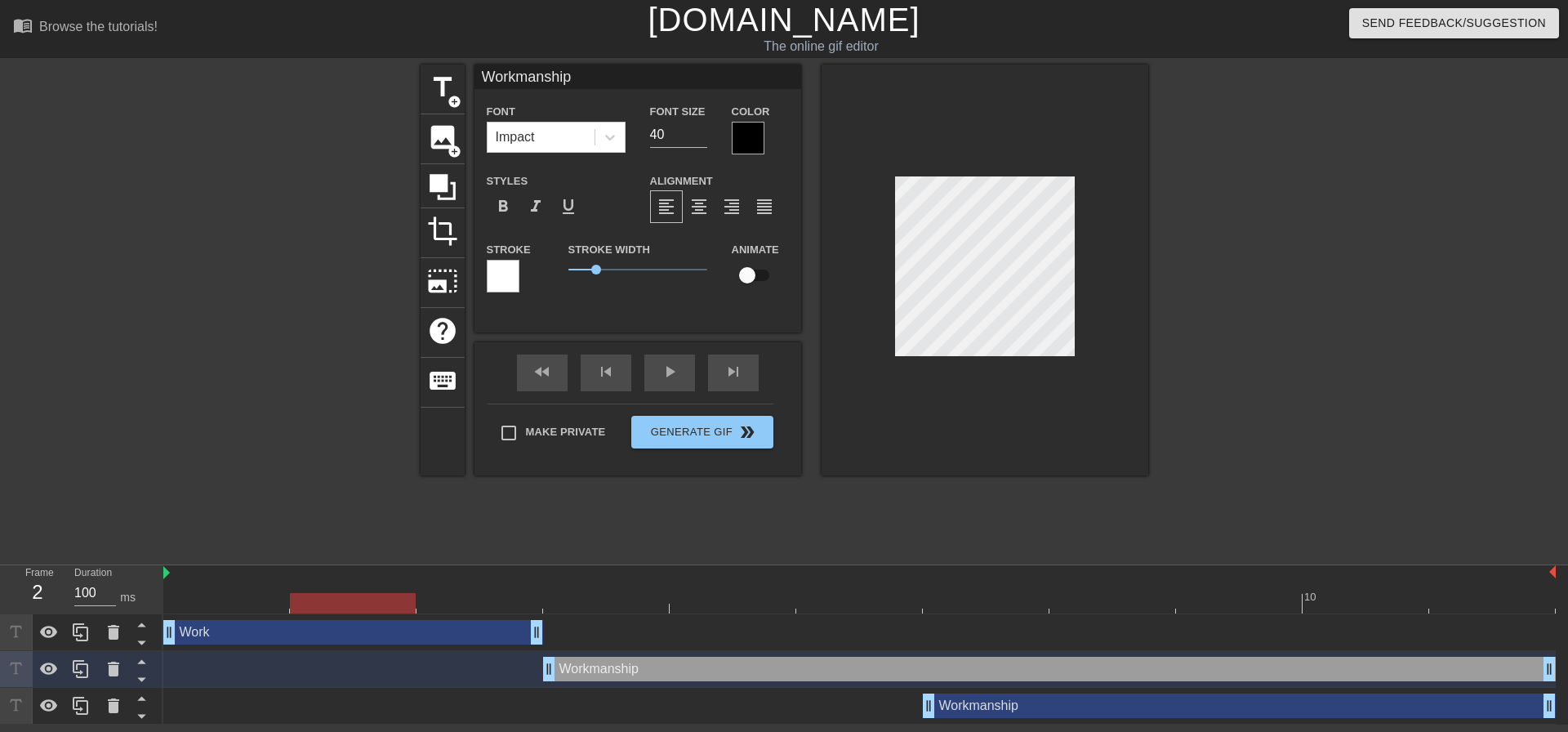
click at [1343, 419] on div at bounding box center [1291, 309] width 245 height 490
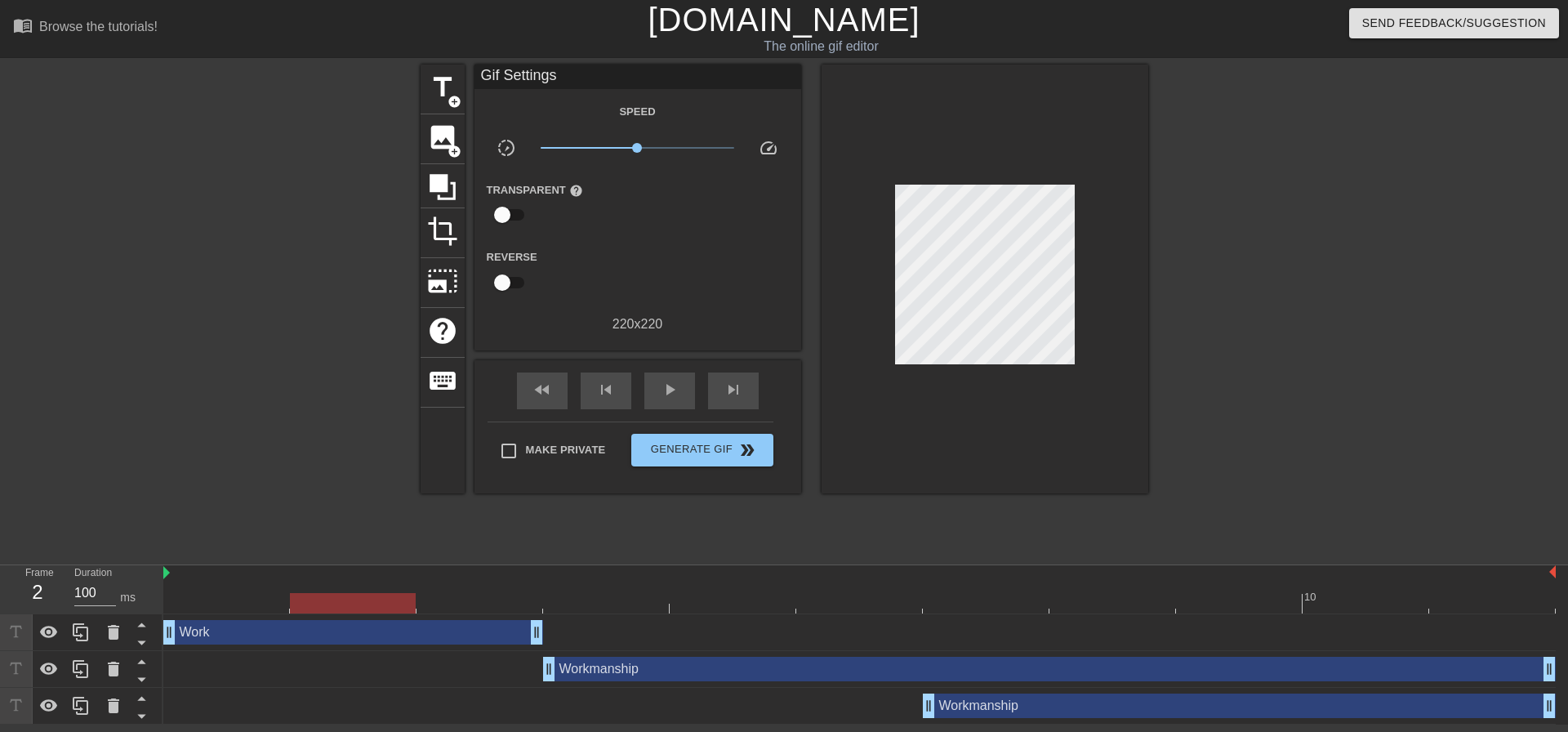
click at [645, 670] on div "Workmanship drag_handle drag_handle" at bounding box center [1049, 668] width 1013 height 25
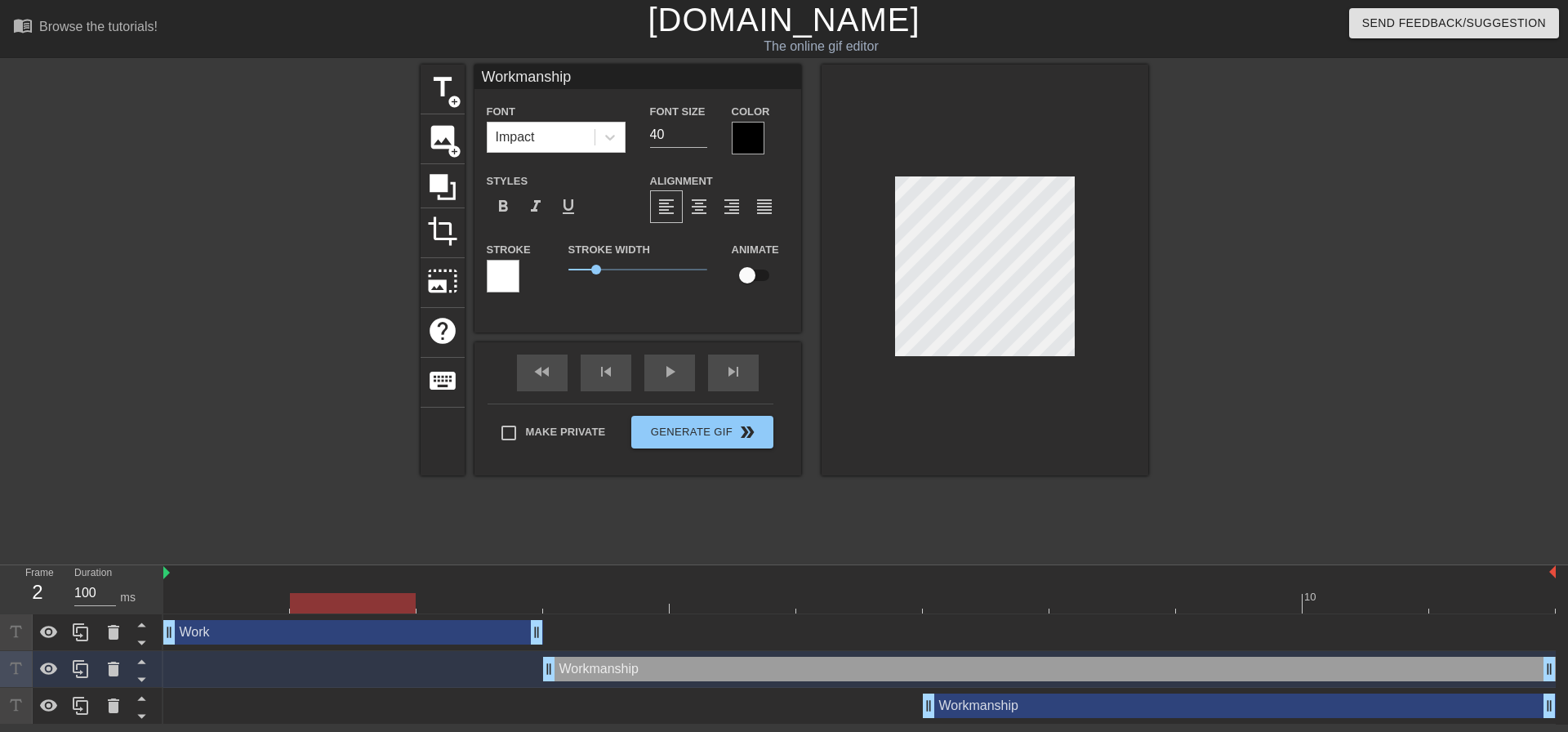
click at [645, 670] on div "Workmanship drag_handle drag_handle" at bounding box center [1049, 668] width 1013 height 25
click at [507, 612] on div at bounding box center [860, 603] width 1393 height 21
click at [606, 609] on div at bounding box center [860, 603] width 1393 height 21
type input "[PERSON_NAME]"
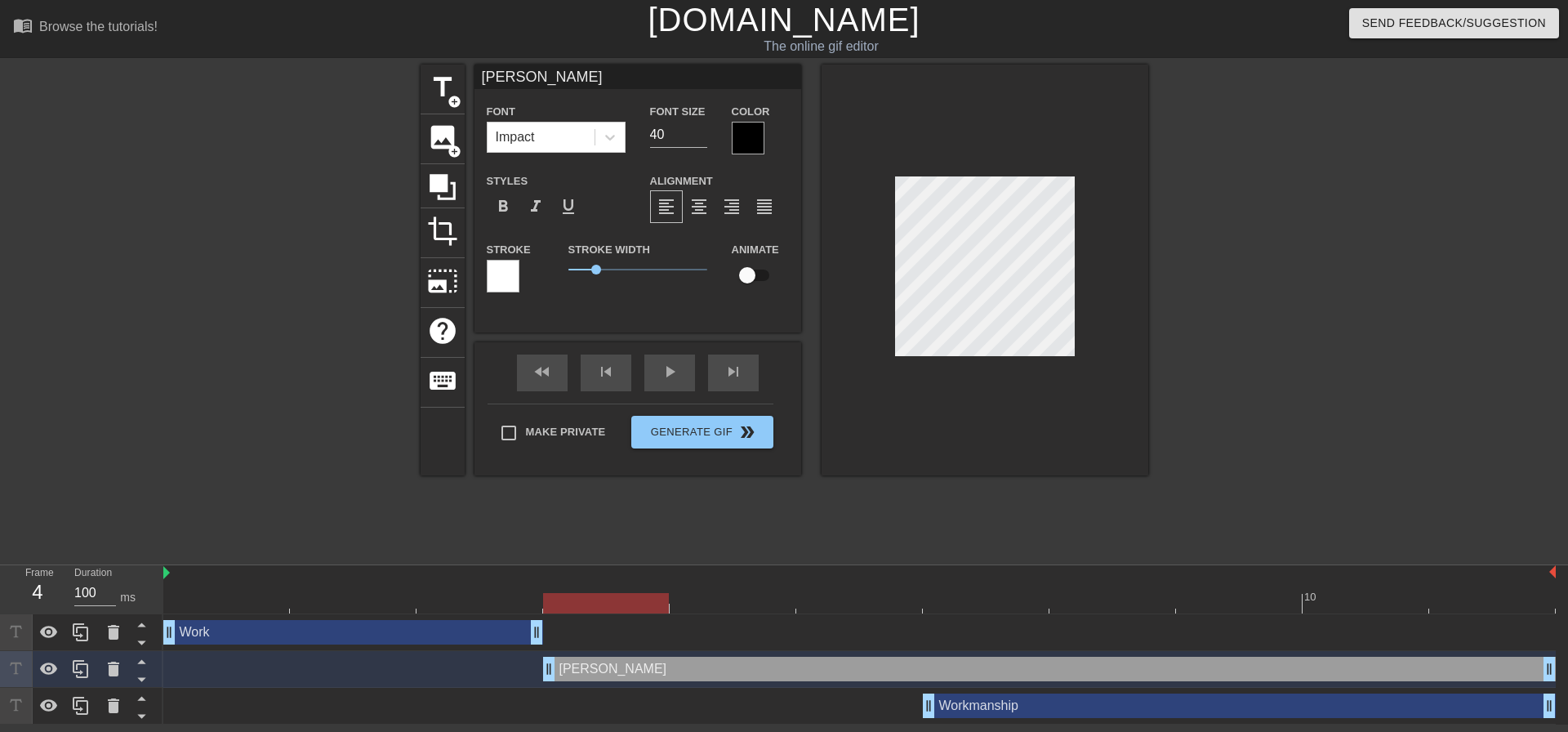
type textarea "[PERSON_NAME]"
click at [975, 603] on div at bounding box center [860, 603] width 1393 height 21
click at [1260, 306] on div at bounding box center [1291, 309] width 245 height 490
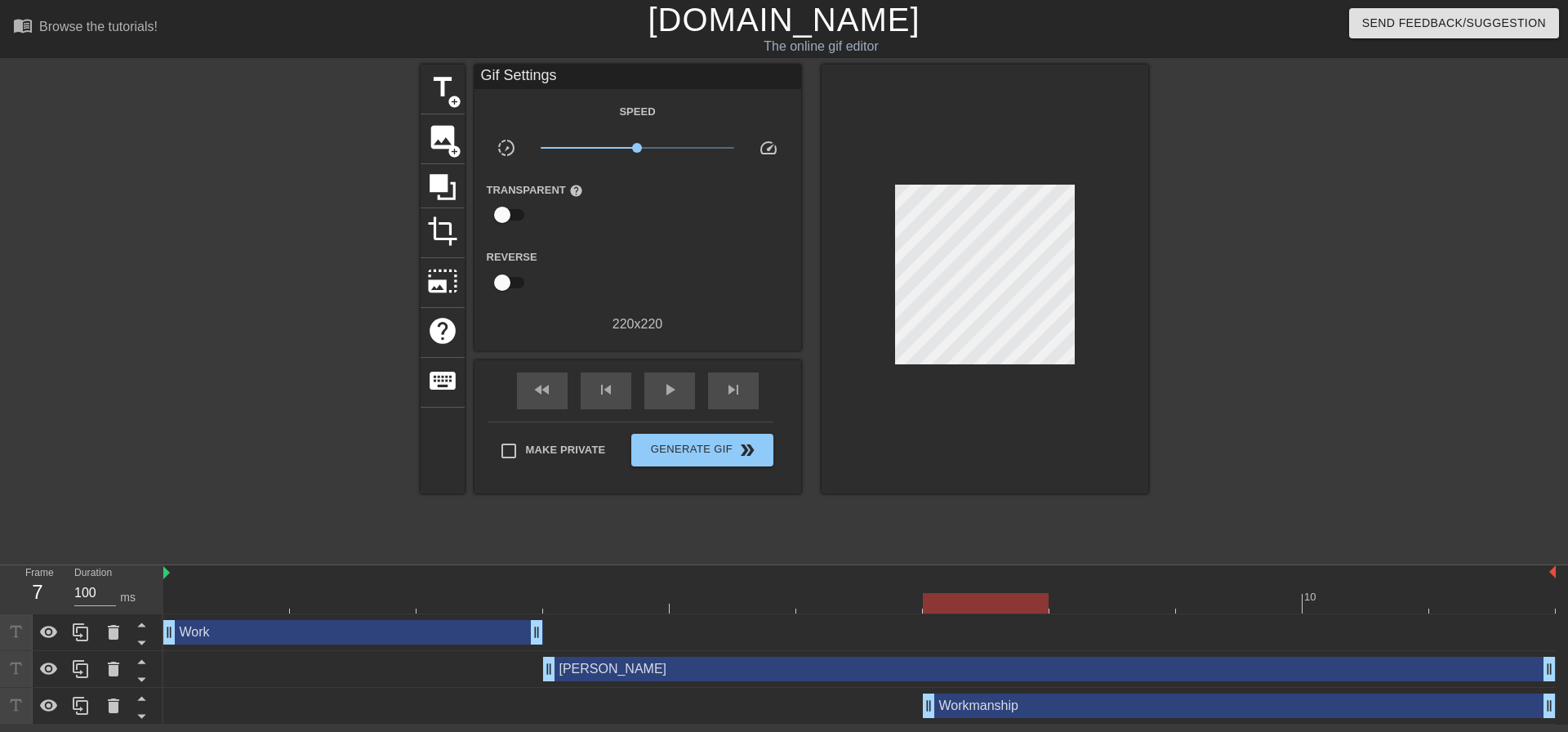
click at [1328, 313] on div at bounding box center [1291, 309] width 245 height 490
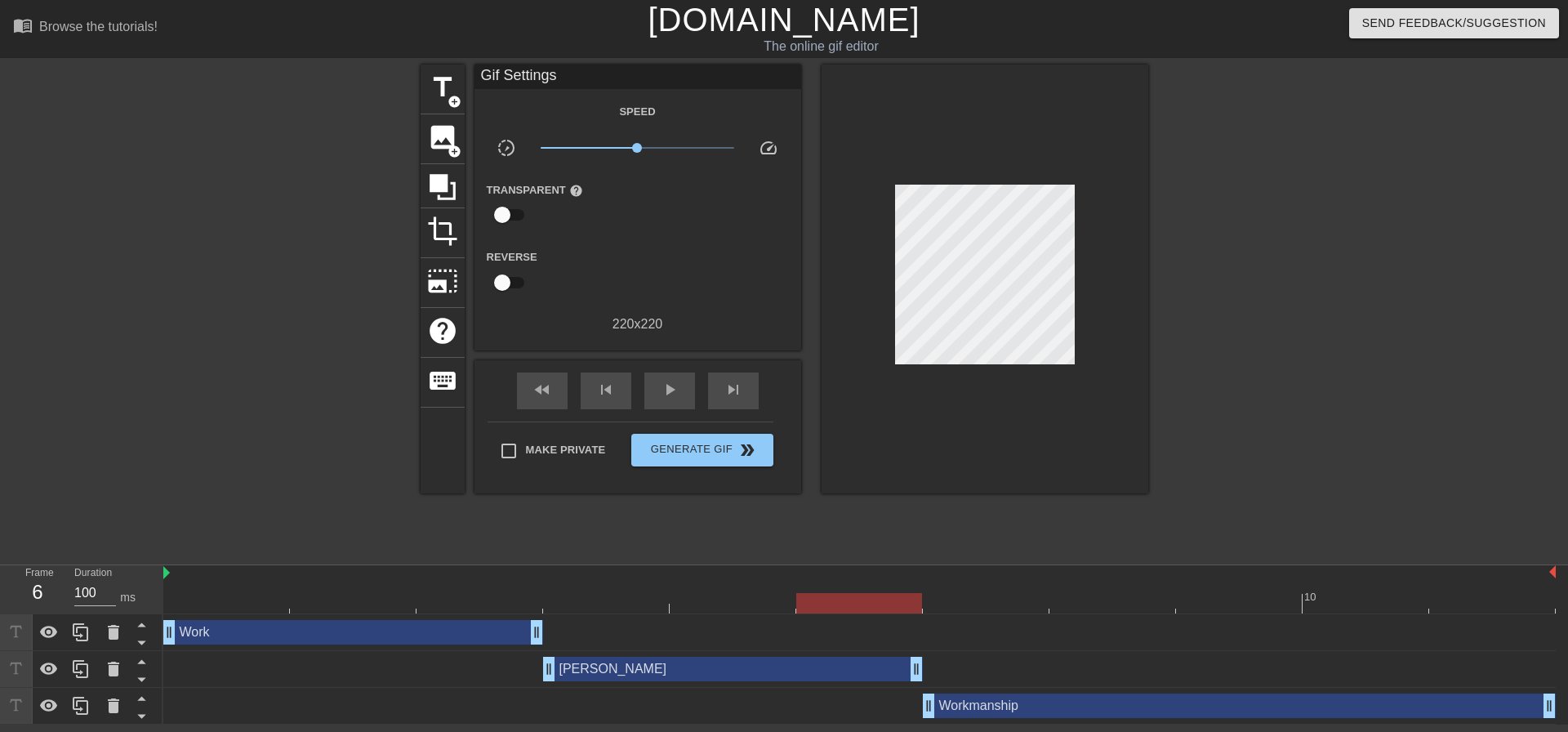
drag, startPoint x: 1550, startPoint y: 667, endPoint x: 889, endPoint y: 658, distance: 661.1
click at [1376, 400] on div at bounding box center [1291, 309] width 245 height 490
drag, startPoint x: 534, startPoint y: 627, endPoint x: 616, endPoint y: 627, distance: 82.0
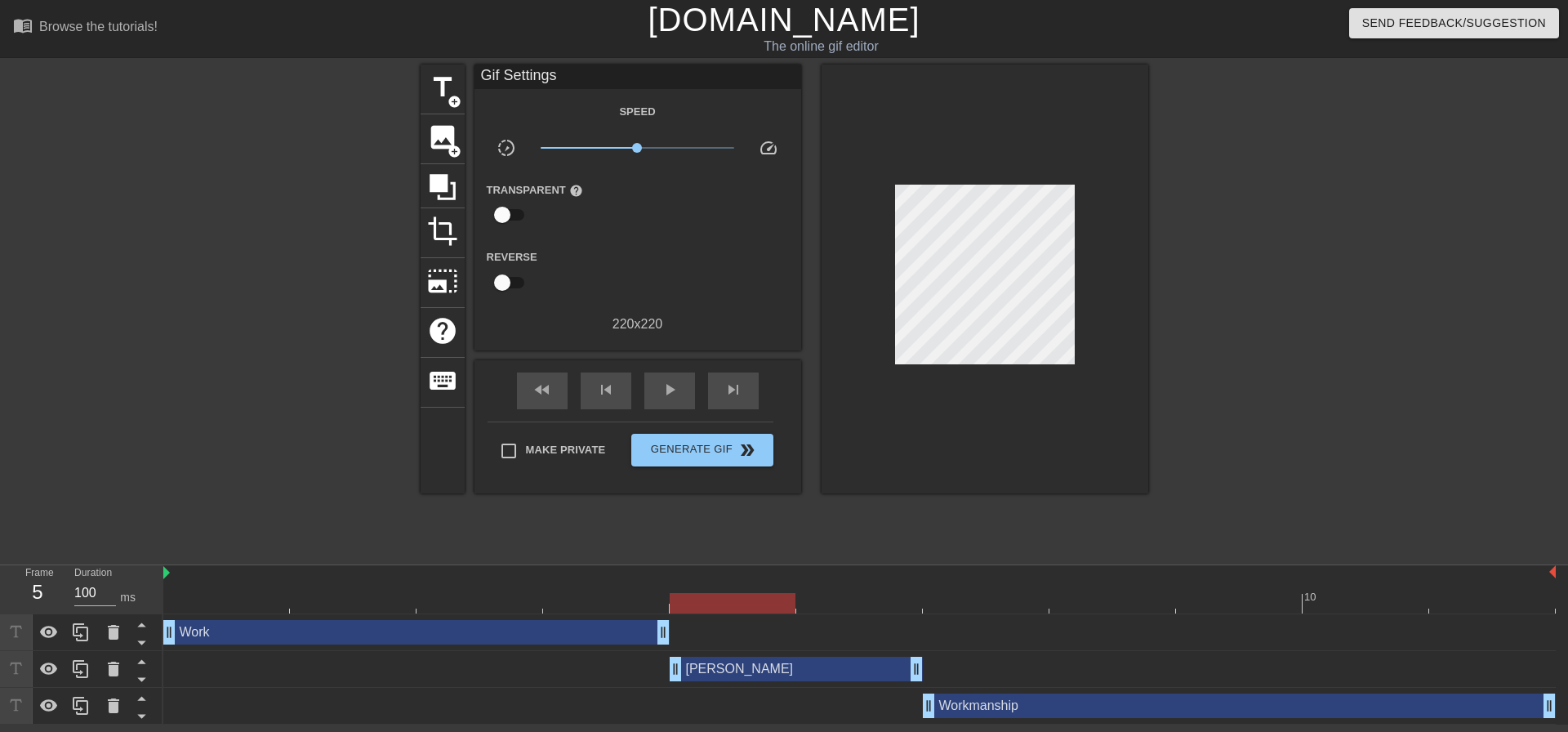
drag, startPoint x: 545, startPoint y: 673, endPoint x: 632, endPoint y: 674, distance: 87.0
click at [632, 674] on div "[PERSON_NAME] drag_handle drag_handle" at bounding box center [860, 668] width 1393 height 25
drag, startPoint x: 914, startPoint y: 667, endPoint x: 1002, endPoint y: 668, distance: 88.0
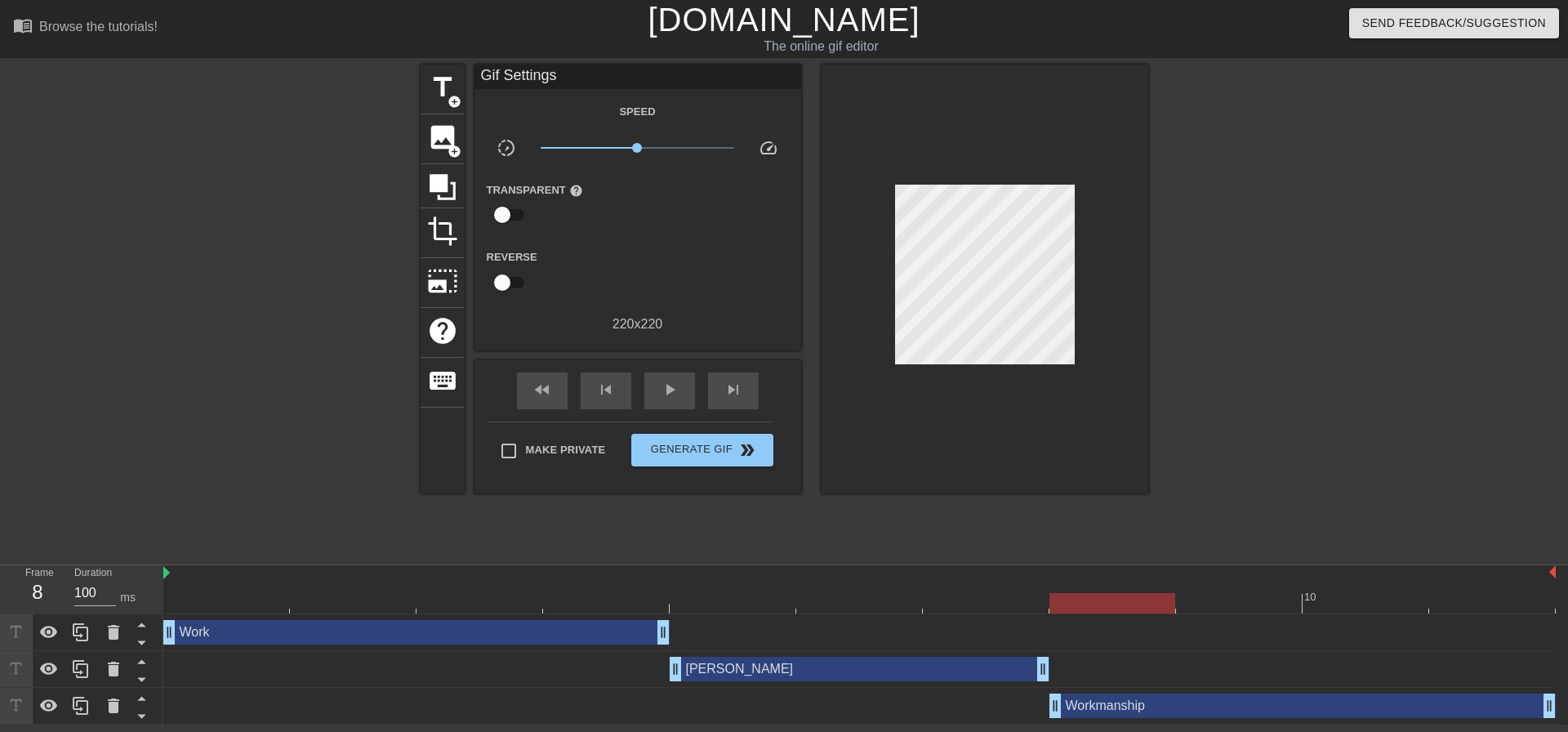
drag, startPoint x: 925, startPoint y: 706, endPoint x: 1023, endPoint y: 717, distance: 98.6
click at [1023, 717] on div "Workmanship drag_handle drag_handle" at bounding box center [860, 705] width 1393 height 25
drag, startPoint x: 662, startPoint y: 631, endPoint x: 616, endPoint y: 641, distance: 47.1
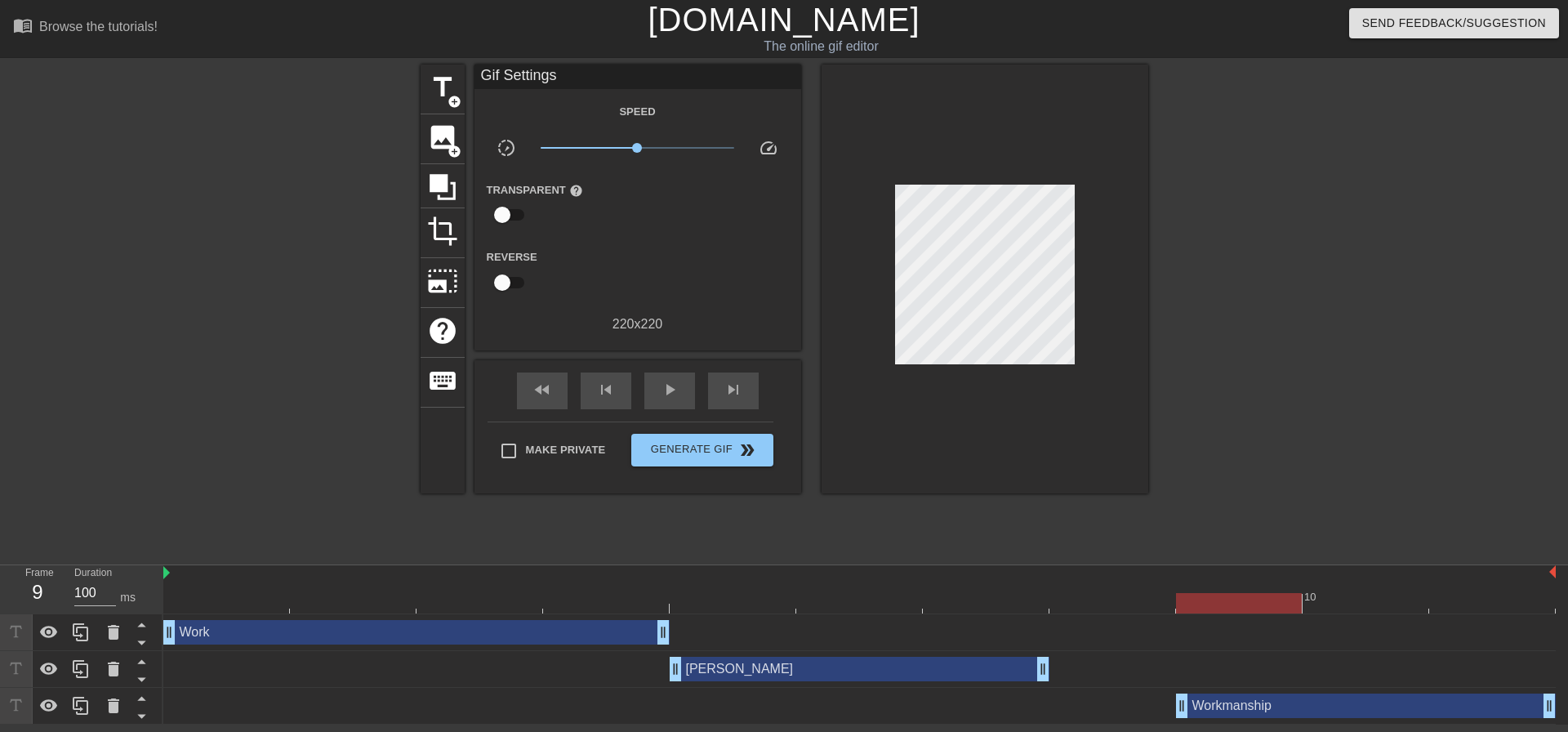
drag, startPoint x: 1052, startPoint y: 714, endPoint x: 1151, endPoint y: 713, distance: 99.0
click at [1151, 713] on div "Workmanship drag_handle drag_handle" at bounding box center [860, 705] width 1393 height 25
drag, startPoint x: 1043, startPoint y: 666, endPoint x: 1115, endPoint y: 676, distance: 72.7
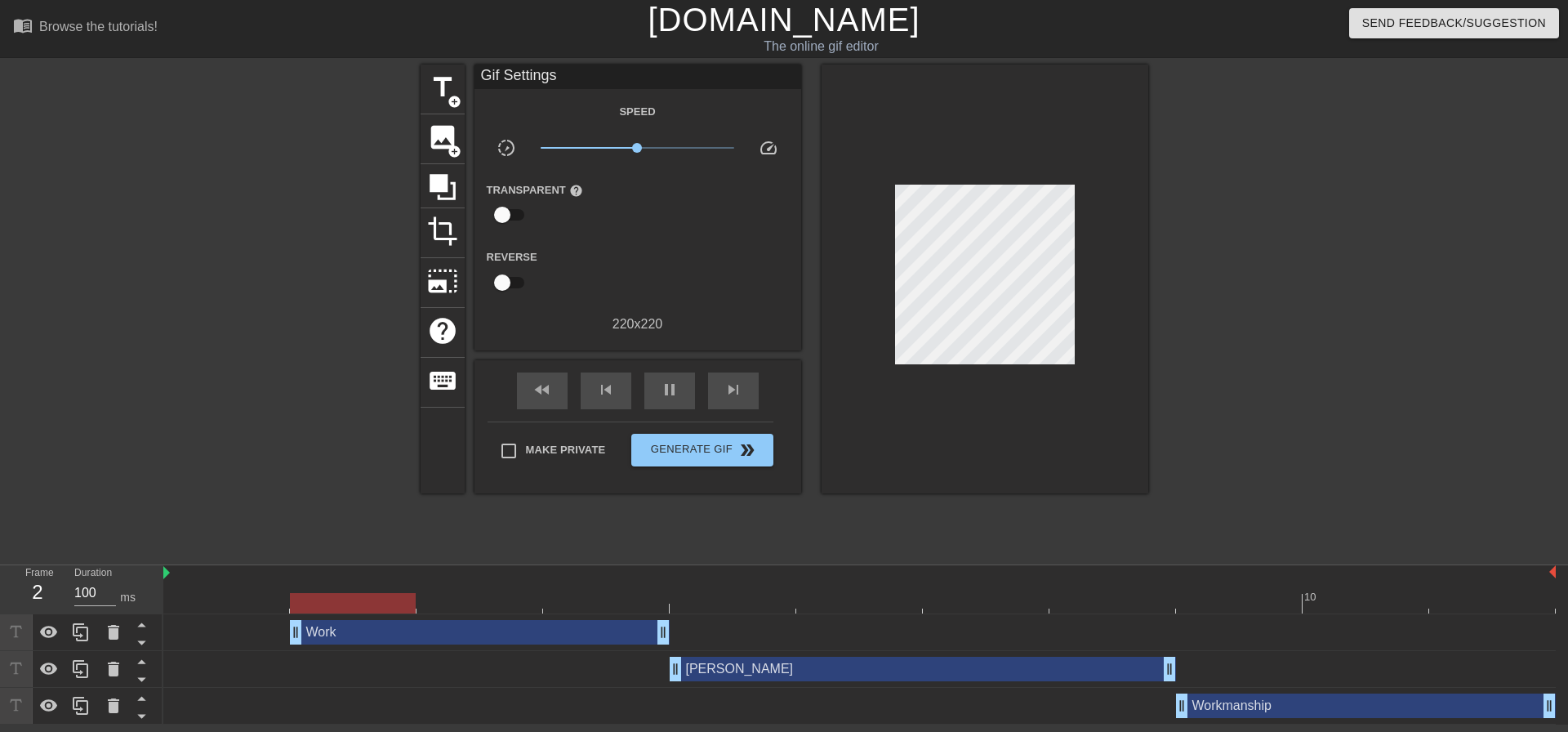
drag, startPoint x: 166, startPoint y: 631, endPoint x: 250, endPoint y: 624, distance: 84.3
click at [250, 624] on div "Work drag_handle drag_handle" at bounding box center [860, 632] width 1393 height 25
click at [565, 632] on div "Work drag_handle drag_handle" at bounding box center [480, 632] width 380 height 25
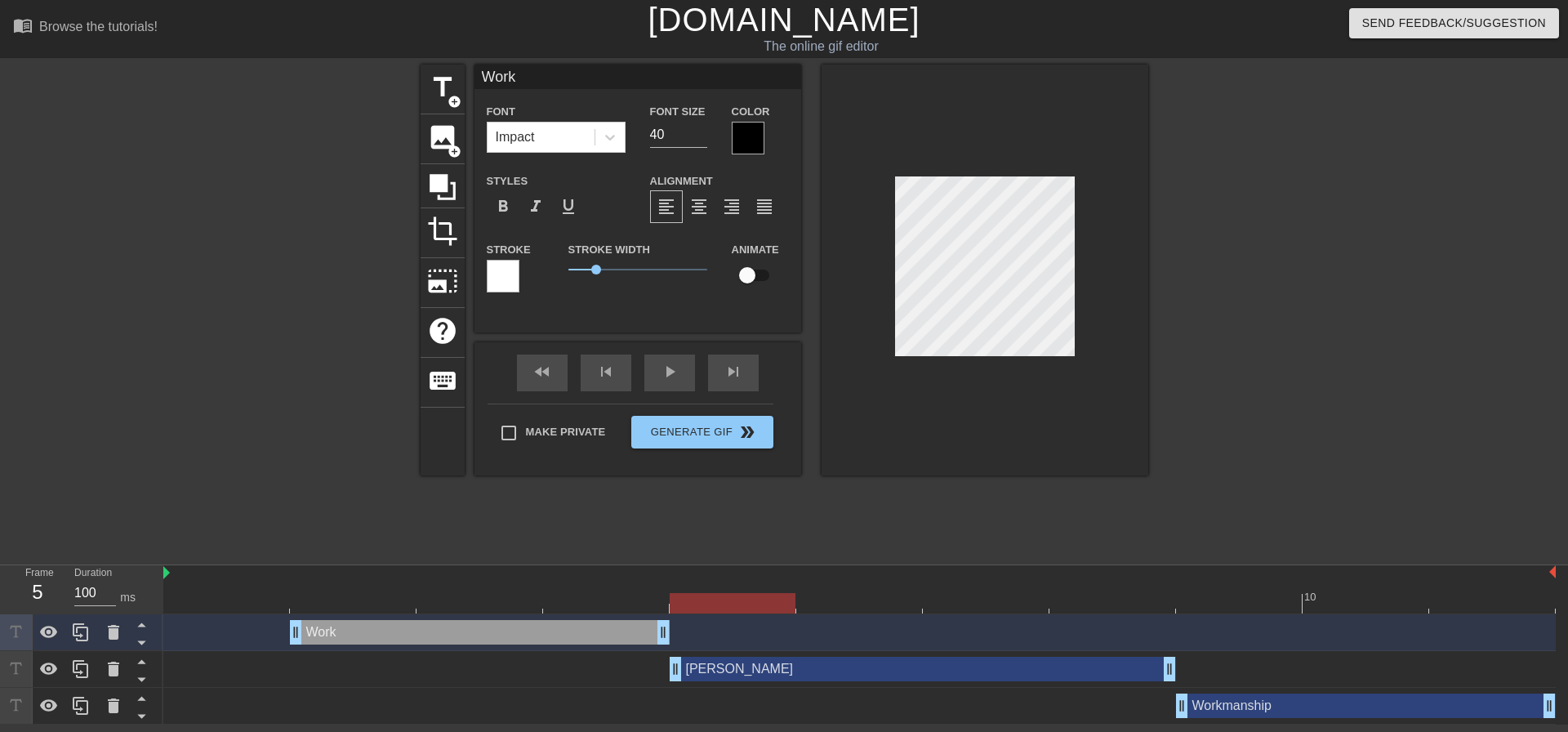
click at [1256, 608] on div at bounding box center [860, 603] width 1393 height 21
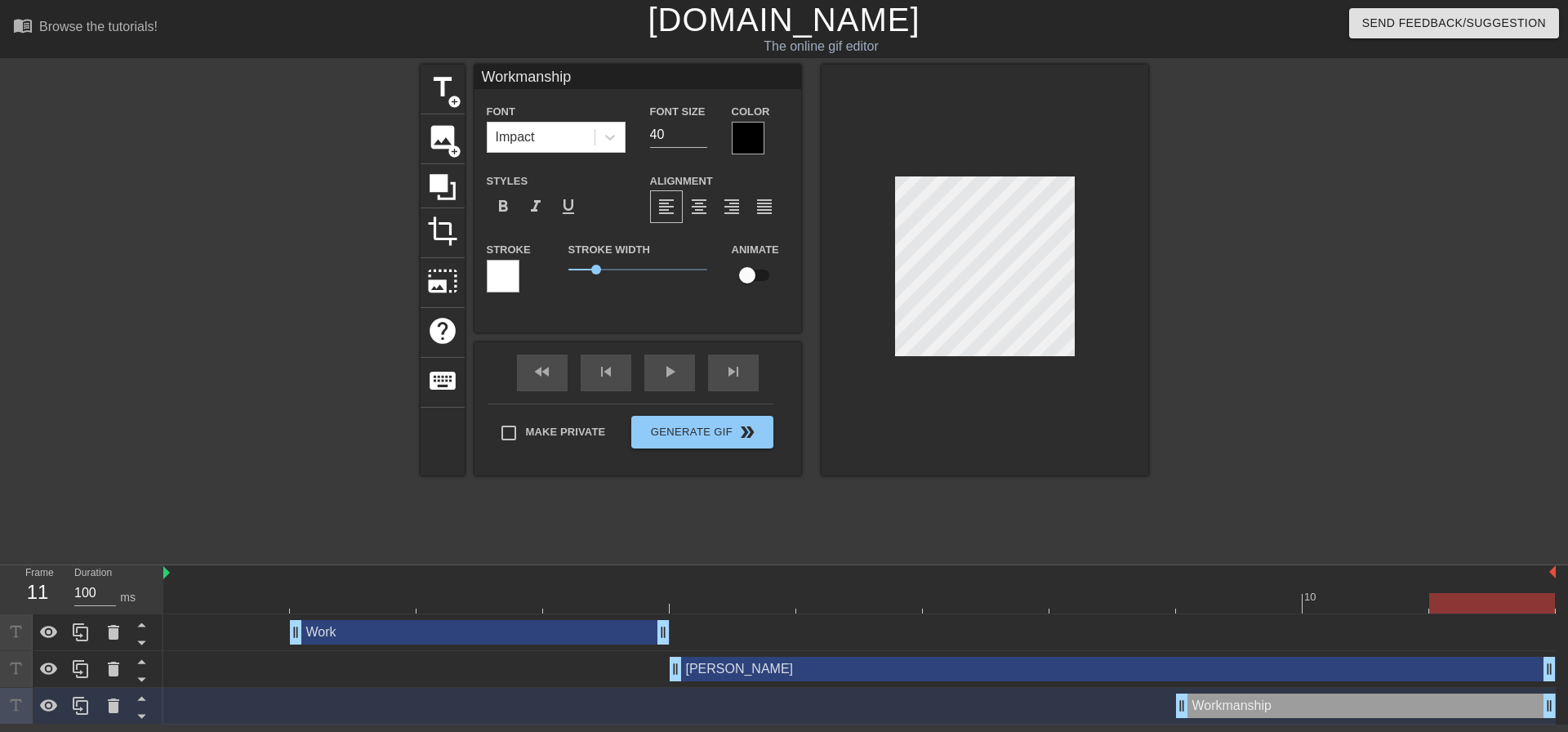
drag, startPoint x: 1179, startPoint y: 663, endPoint x: 1434, endPoint y: 632, distance: 256.9
click at [1555, 668] on html "menu_book Browse the tutorials! [DOMAIN_NAME] The online gif editor Send Feedba…" at bounding box center [784, 362] width 1568 height 724
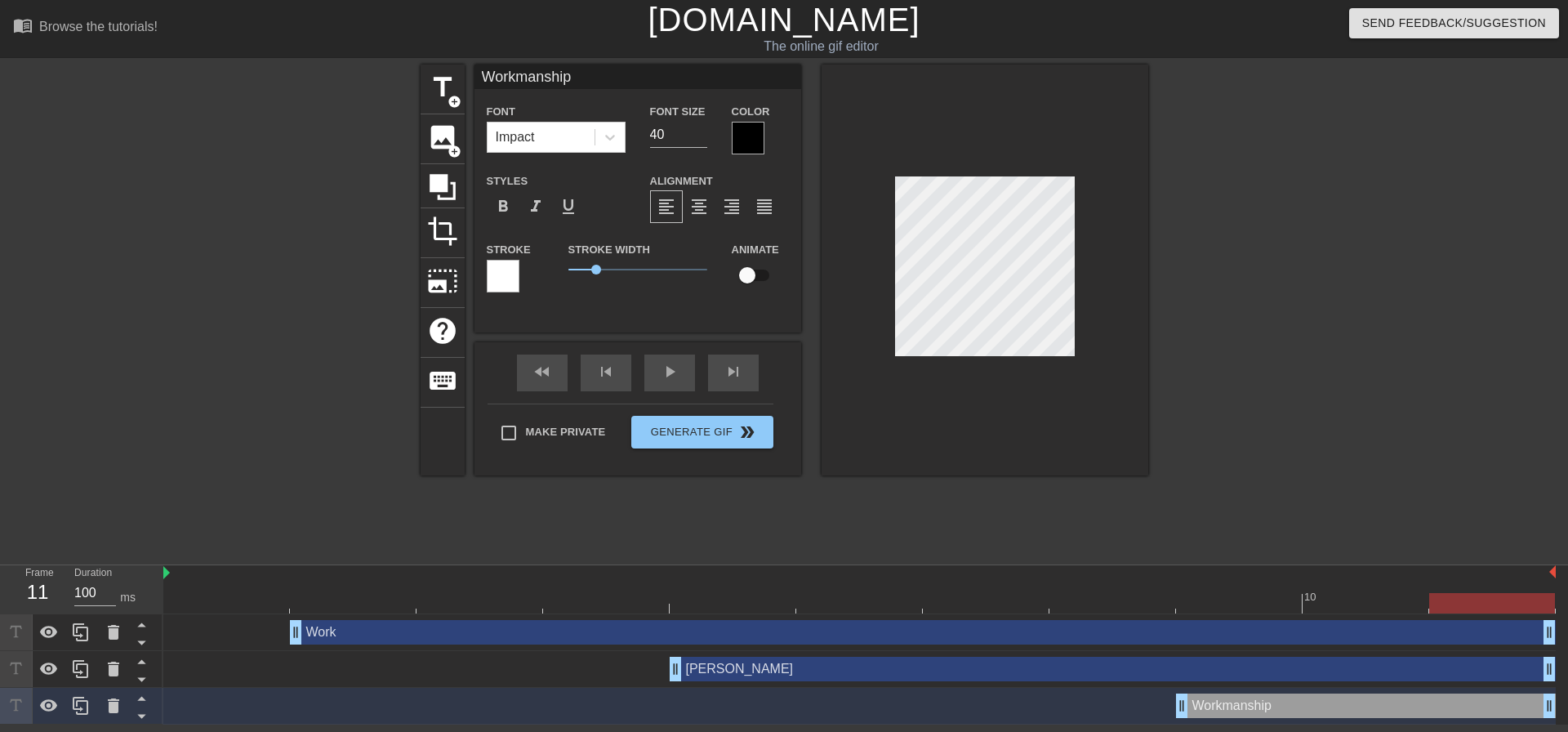
drag, startPoint x: 666, startPoint y: 633, endPoint x: 1561, endPoint y: 647, distance: 895.1
click at [1555, 647] on div "Work drag_handle drag_handle [PERSON_NAME] drag_handle drag_handle Workmanship …" at bounding box center [865, 668] width 1405 height 110
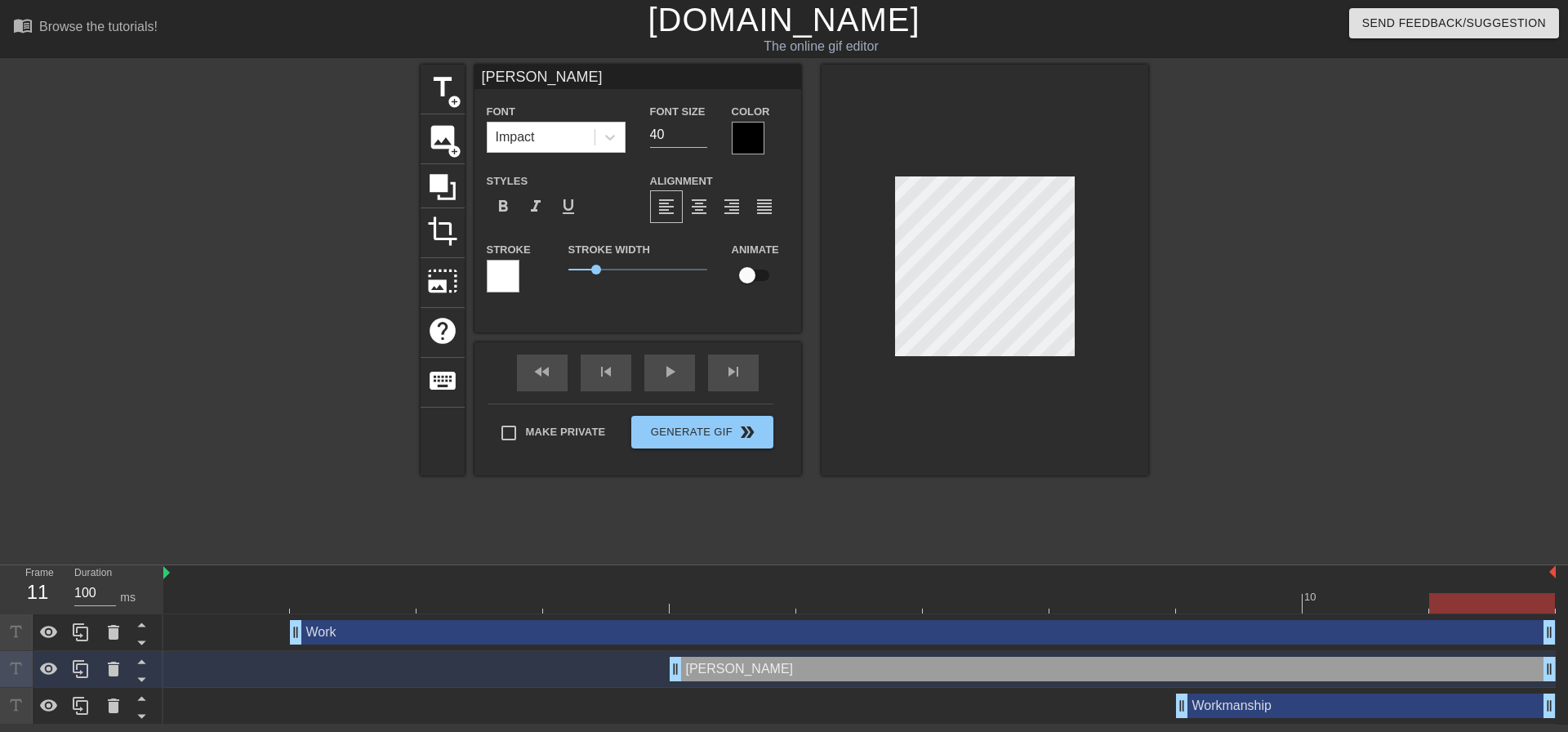
type input "Work"
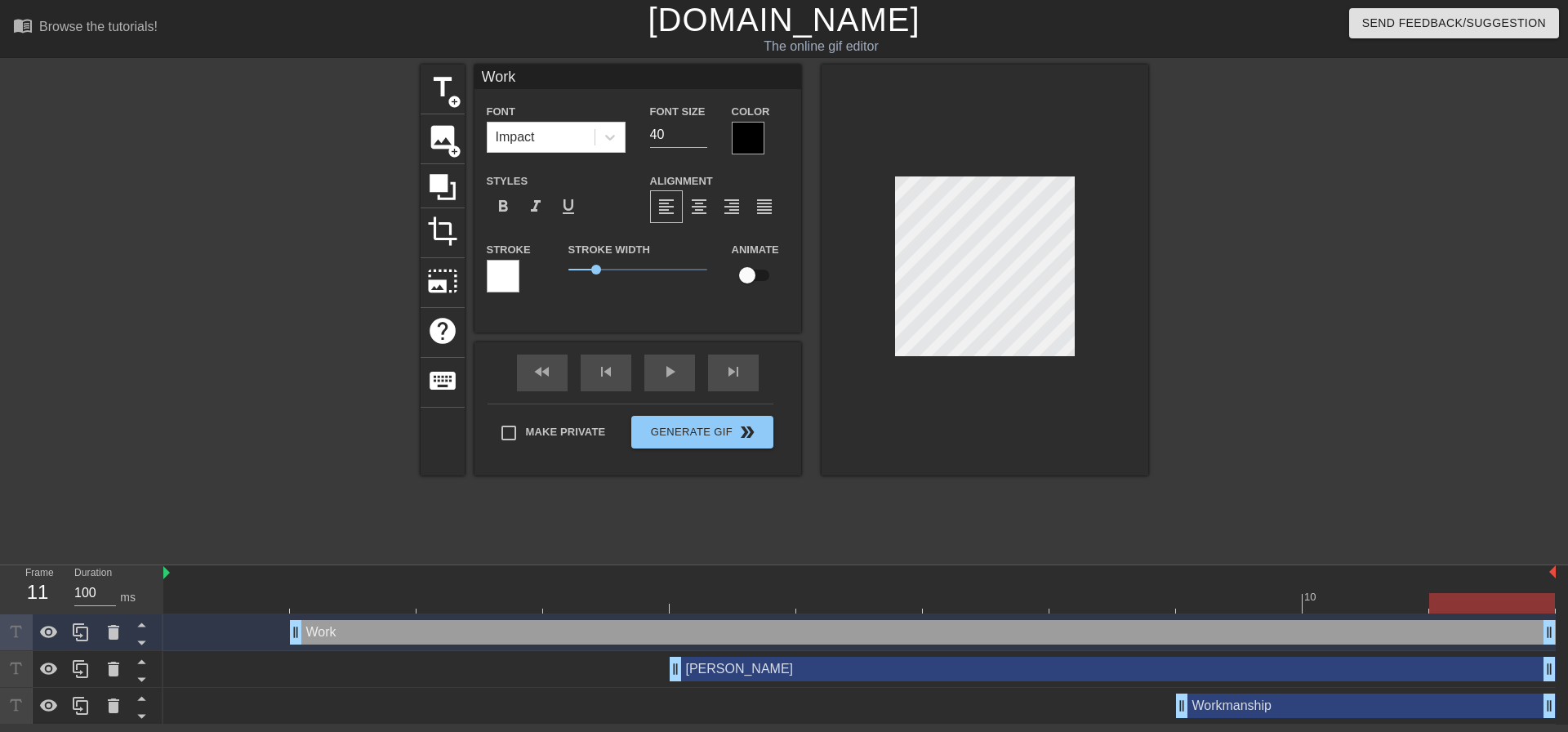
click at [1261, 333] on div at bounding box center [1291, 309] width 245 height 490
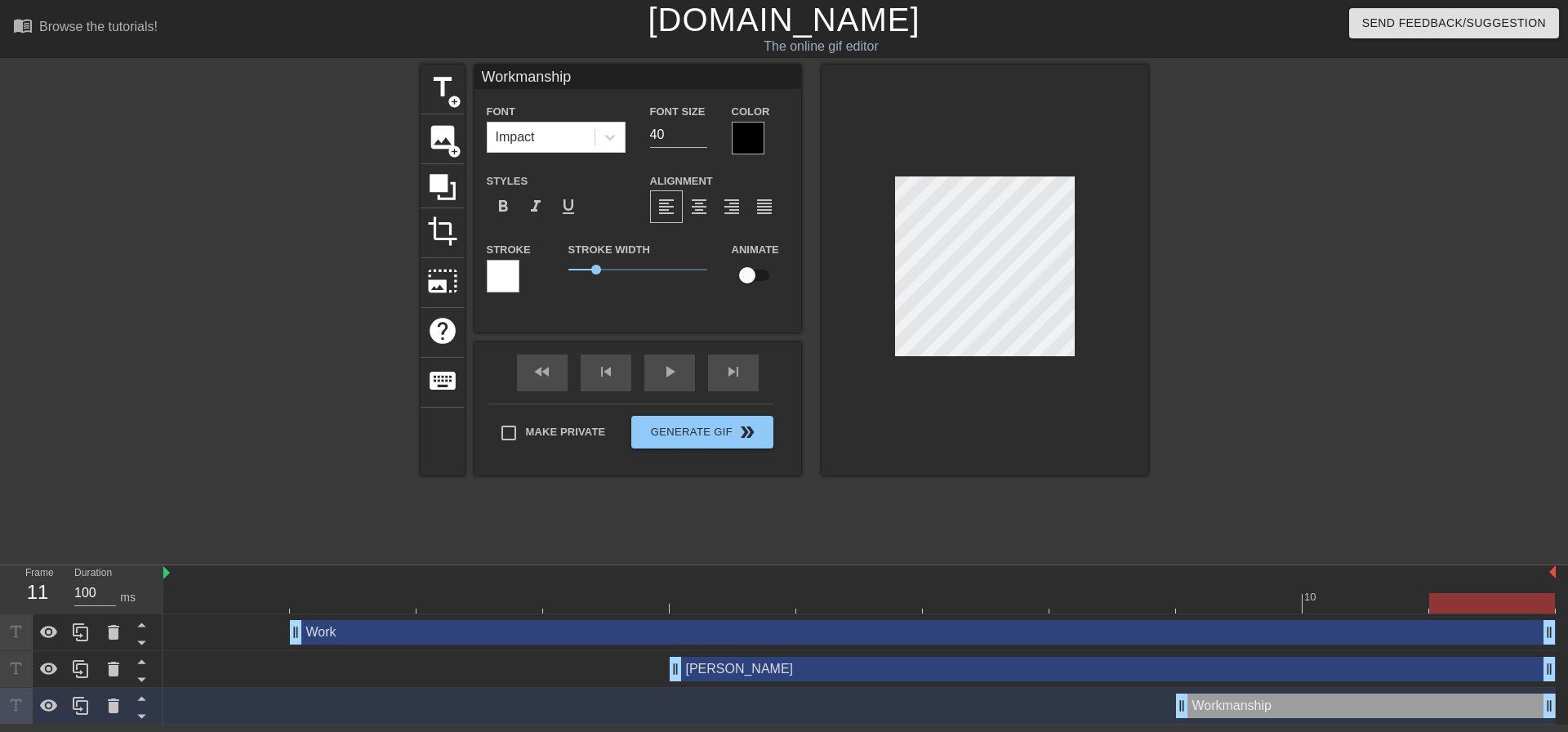
click at [1290, 318] on div at bounding box center [1291, 309] width 245 height 490
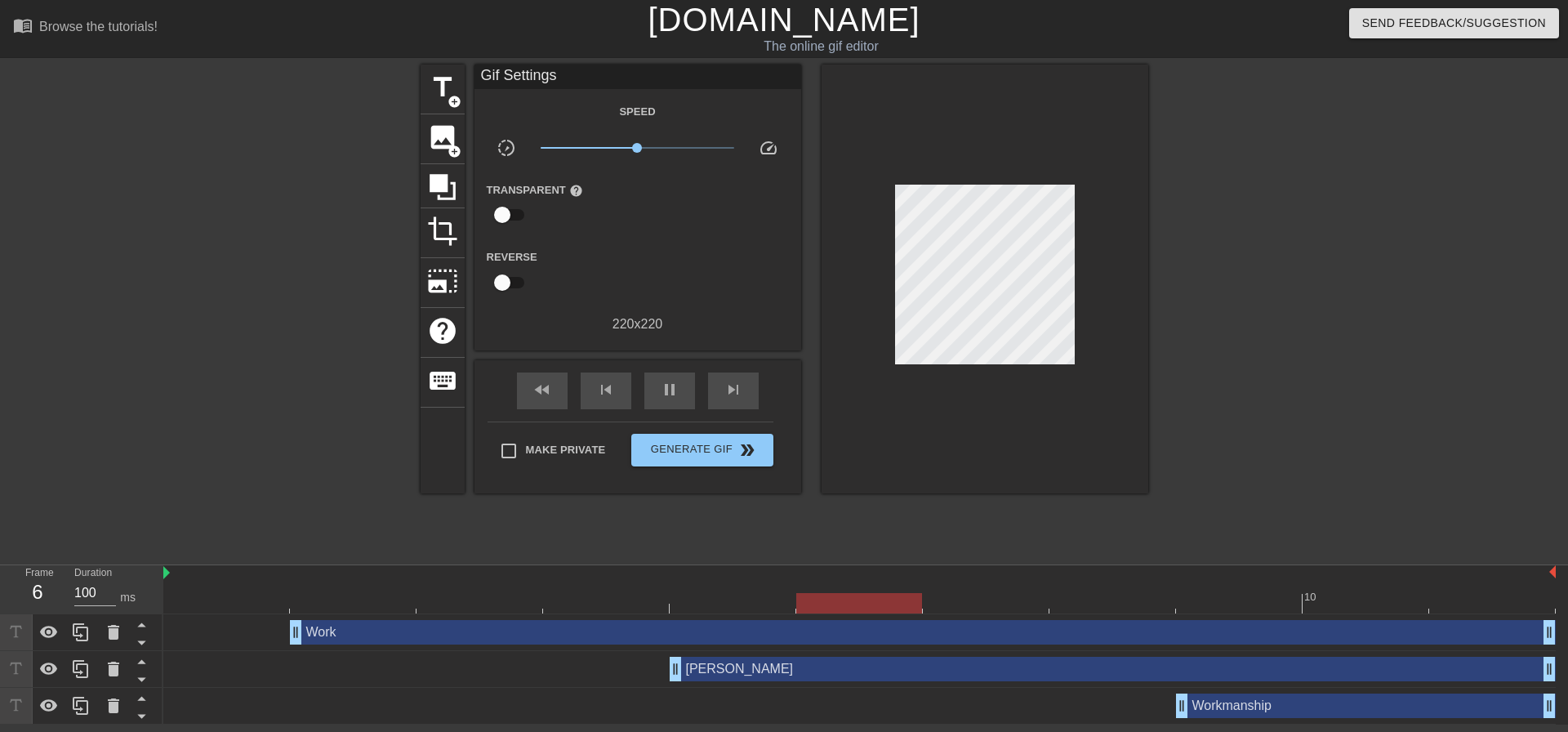
click at [1275, 294] on div at bounding box center [1291, 309] width 245 height 490
click at [728, 440] on span "Generate Gif double_arrow" at bounding box center [702, 450] width 128 height 20
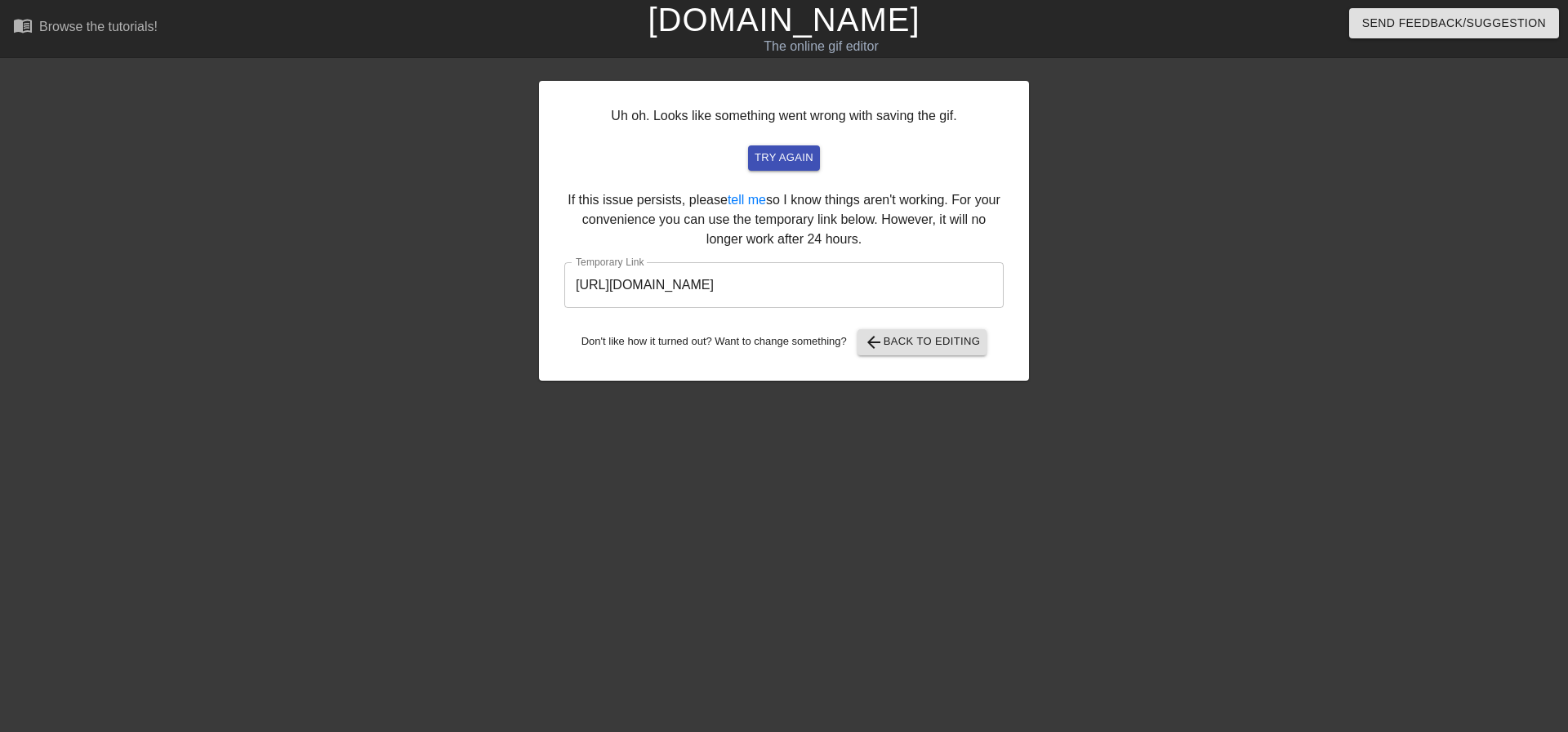
click at [772, 290] on input "[URL][DOMAIN_NAME]" at bounding box center [784, 285] width 439 height 46
